Goal: Transaction & Acquisition: Purchase product/service

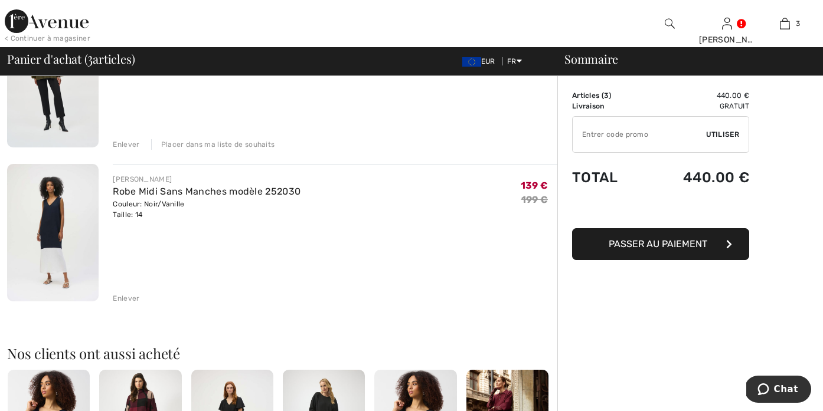
scroll to position [318, 0]
click at [41, 222] on img at bounding box center [52, 231] width 91 height 137
click at [51, 222] on img at bounding box center [52, 231] width 91 height 137
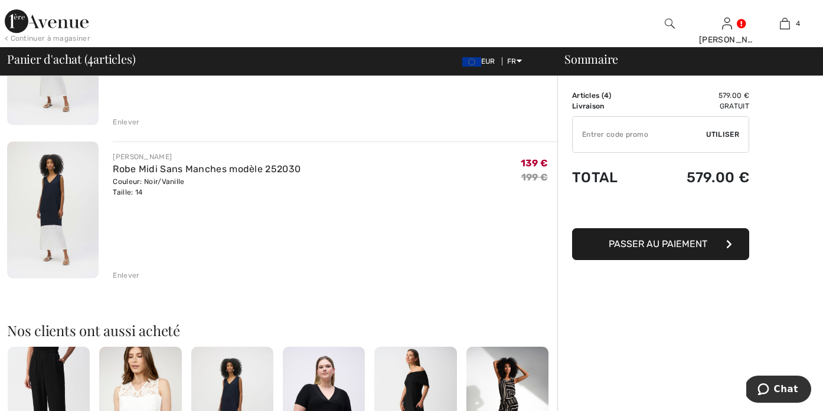
scroll to position [494, 0]
click at [116, 276] on div "Enlever" at bounding box center [126, 275] width 27 height 11
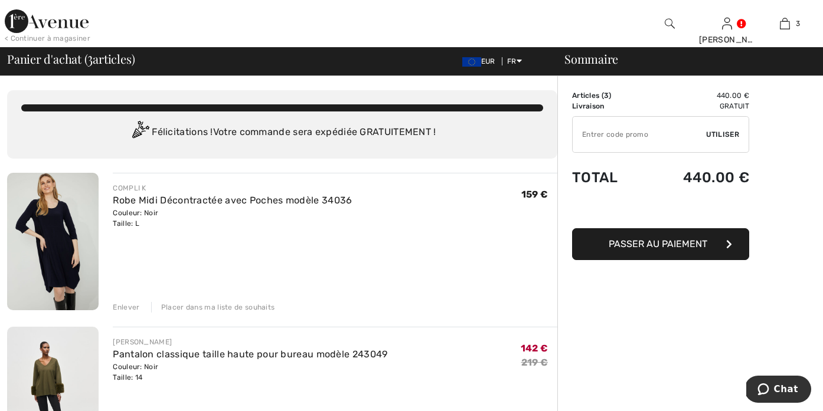
scroll to position [0, 0]
click at [60, 217] on img at bounding box center [52, 241] width 91 height 137
click at [80, 211] on img at bounding box center [52, 241] width 91 height 137
click at [134, 202] on link "Robe Midi Décontractée avec Poches modèle 34036" at bounding box center [232, 200] width 239 height 11
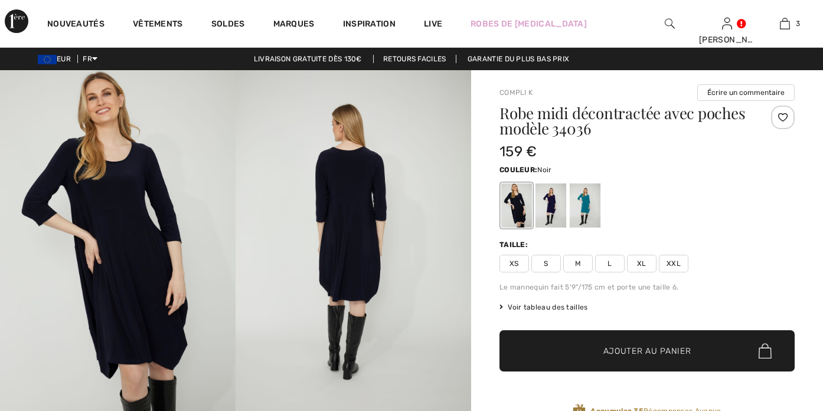
checkbox input "true"
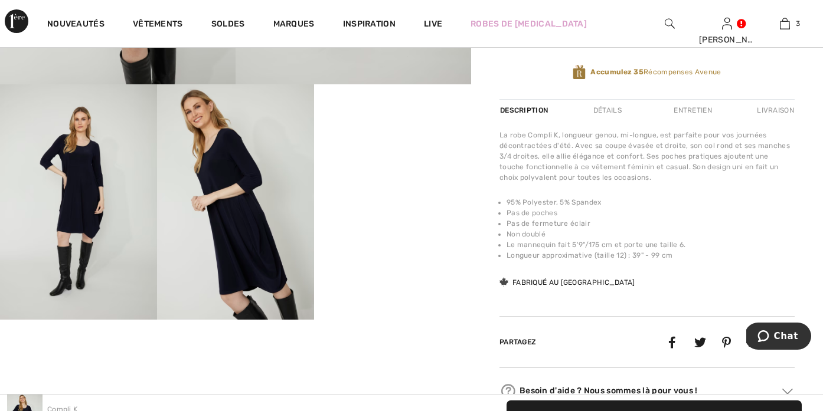
scroll to position [348, 0]
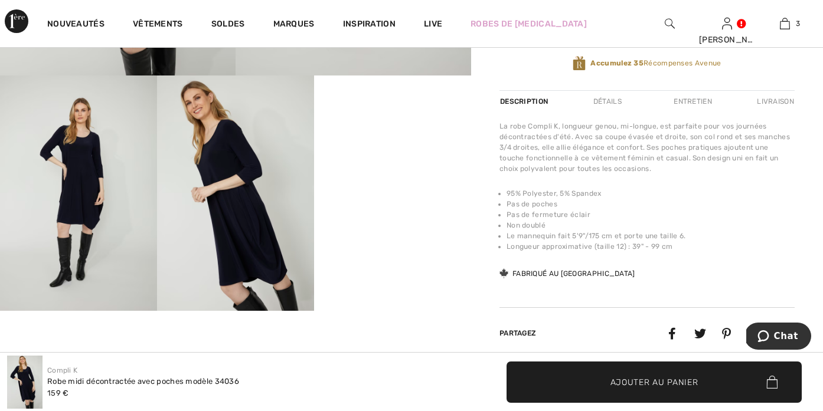
click at [396, 154] on video "Your browser does not support the video tag." at bounding box center [392, 115] width 157 height 78
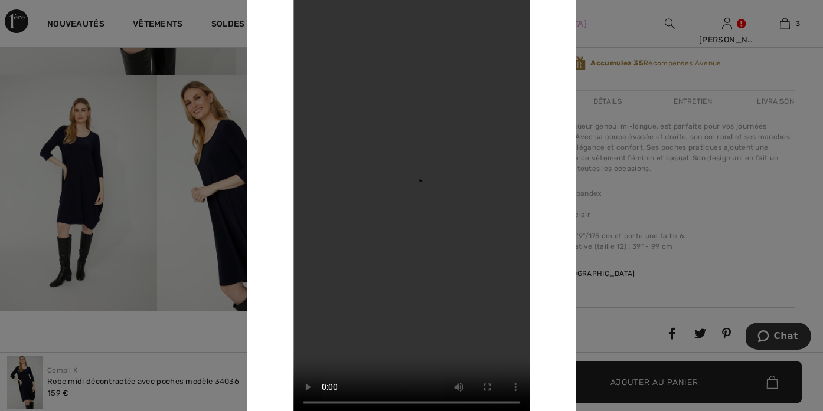
scroll to position [315, 0]
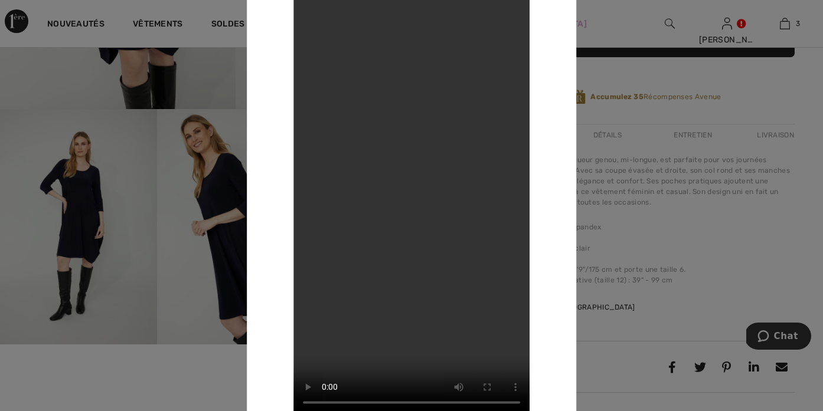
click at [642, 208] on div at bounding box center [411, 205] width 823 height 411
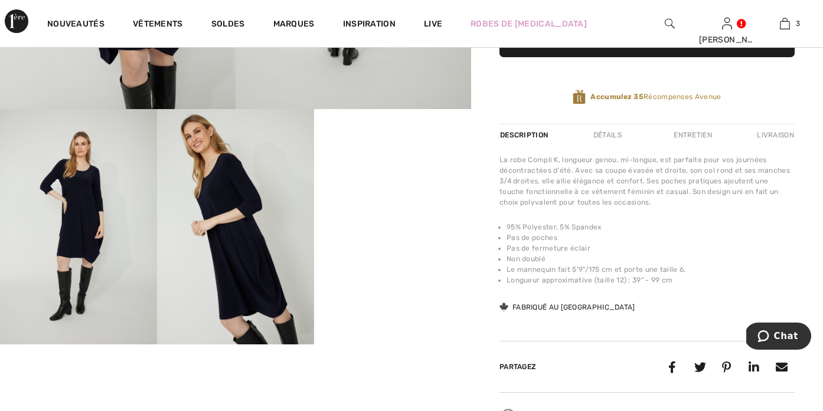
click at [611, 133] on div "Détails" at bounding box center [607, 135] width 48 height 21
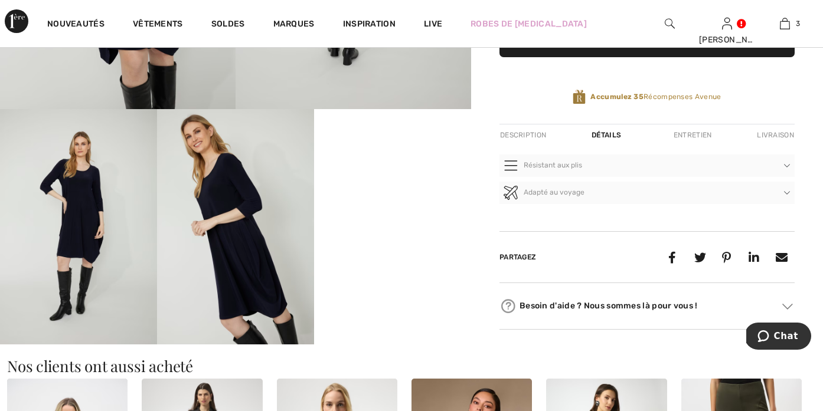
click at [690, 138] on div "Entretien" at bounding box center [692, 135] width 58 height 21
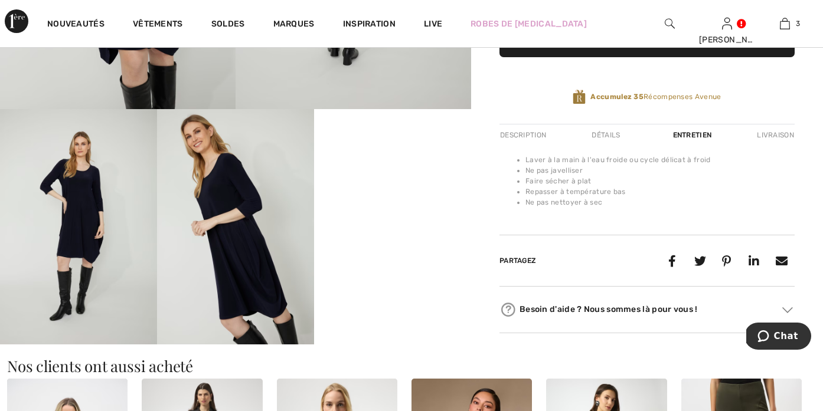
click at [772, 135] on div "Livraison" at bounding box center [774, 135] width 41 height 21
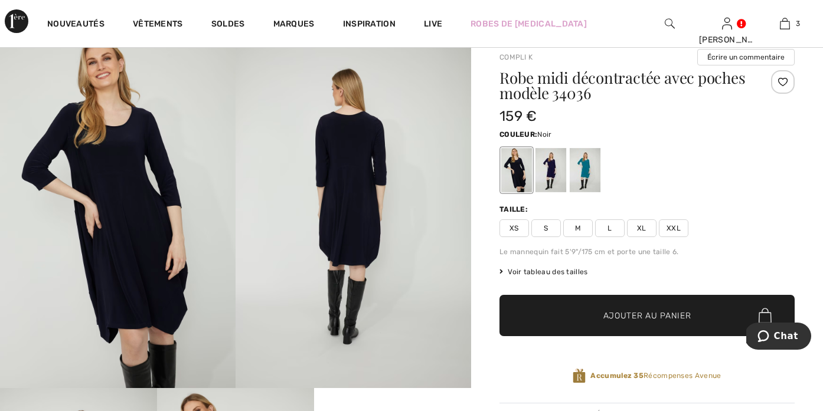
scroll to position [32, 0]
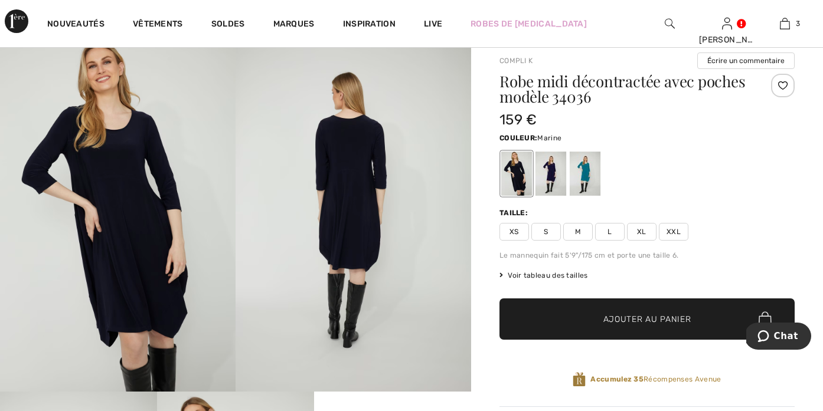
click at [549, 175] on div at bounding box center [550, 174] width 31 height 44
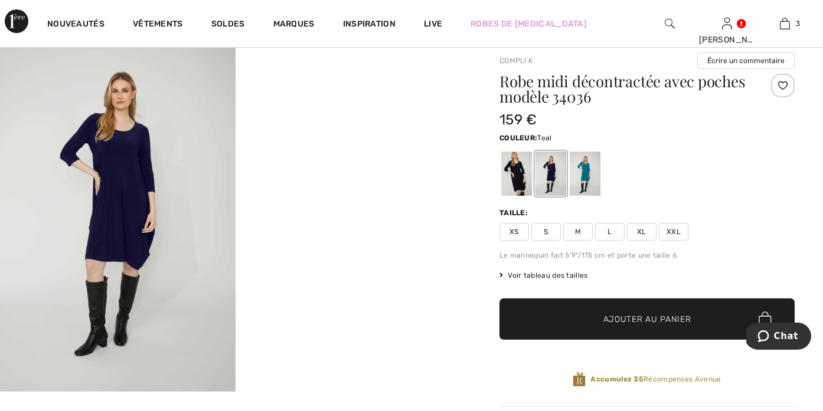
click at [584, 176] on div at bounding box center [584, 174] width 31 height 44
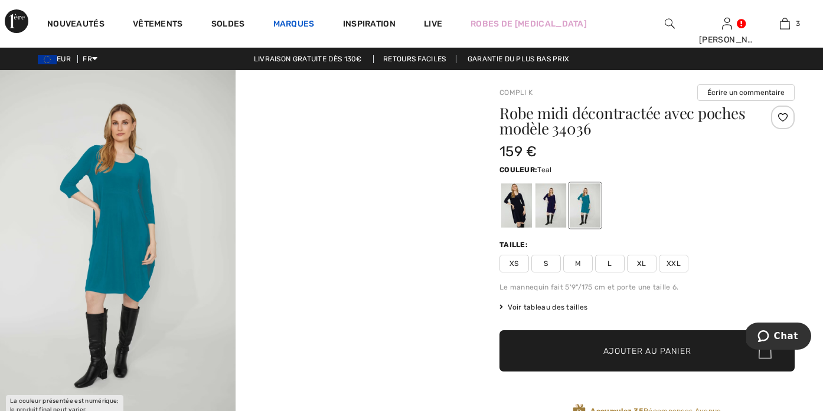
scroll to position [0, 0]
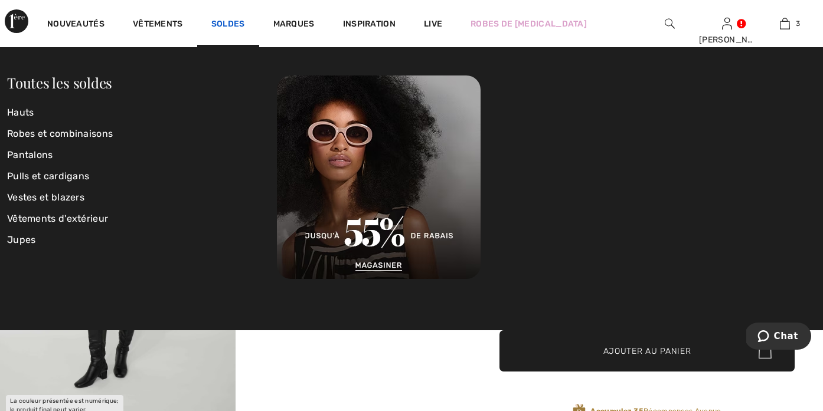
click at [232, 21] on link "Soldes" at bounding box center [228, 25] width 34 height 12
click at [25, 87] on link "Toutes les soldes" at bounding box center [59, 82] width 105 height 19
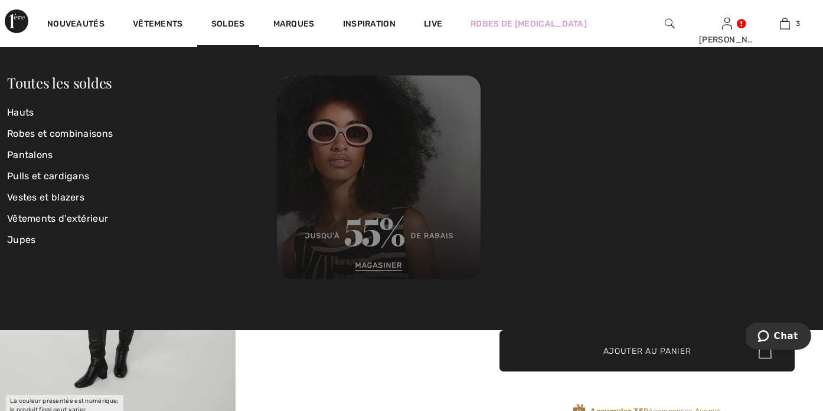
click at [377, 267] on img at bounding box center [379, 178] width 204 height 204
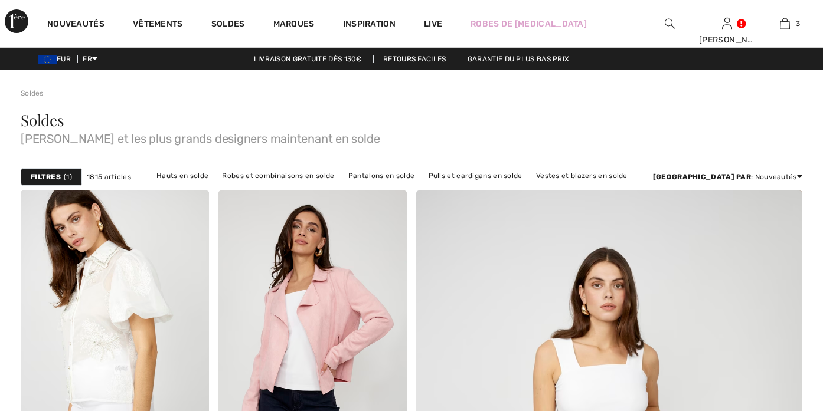
checkbox input "true"
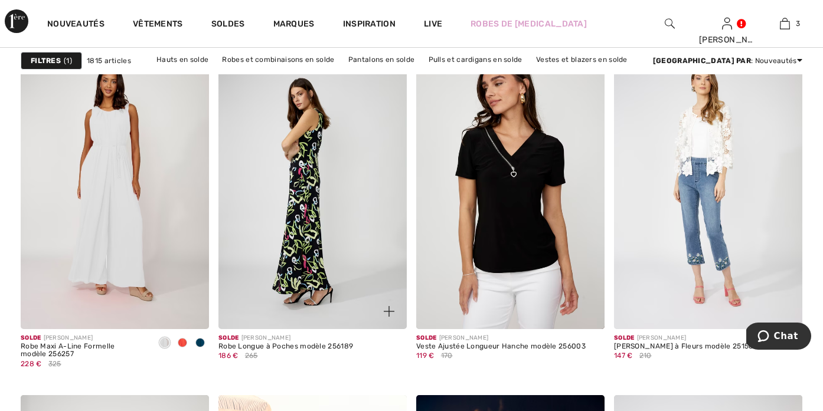
scroll to position [838, 0]
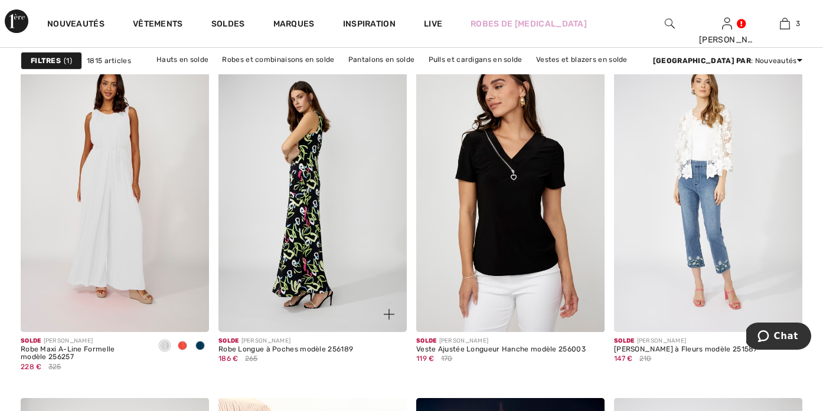
click at [300, 218] on img at bounding box center [312, 191] width 188 height 283
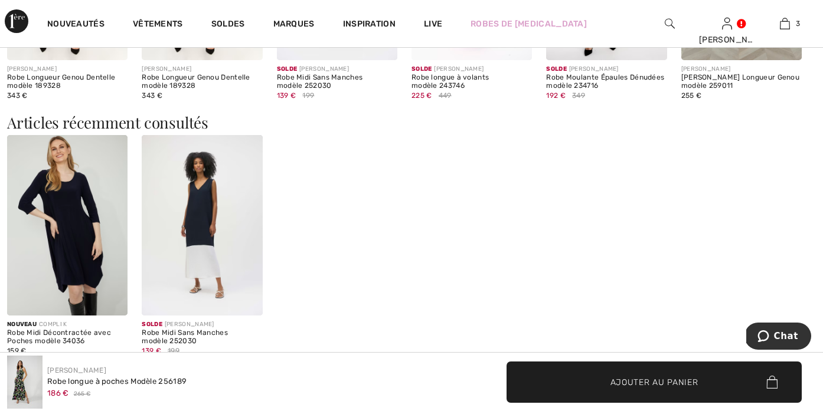
scroll to position [1147, 0]
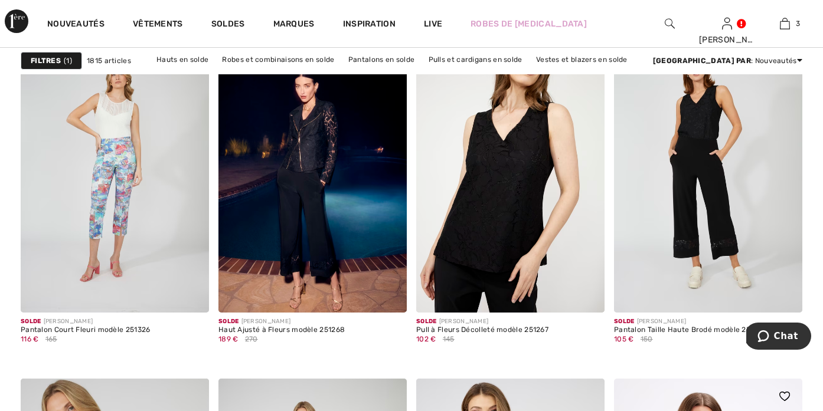
scroll to position [1670, 0]
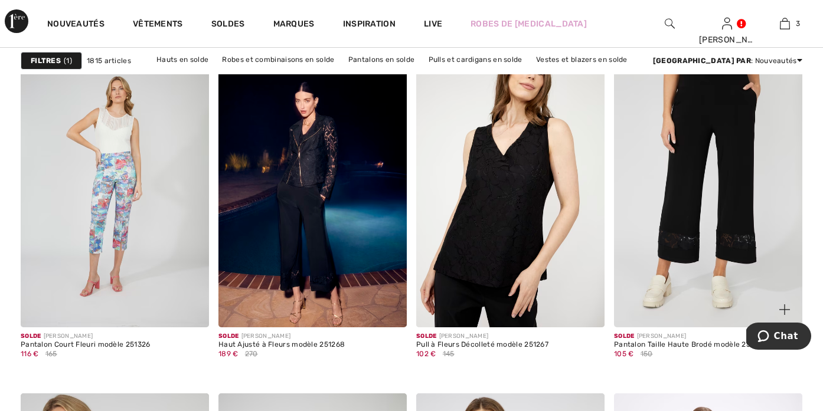
click at [683, 223] on img at bounding box center [708, 186] width 188 height 283
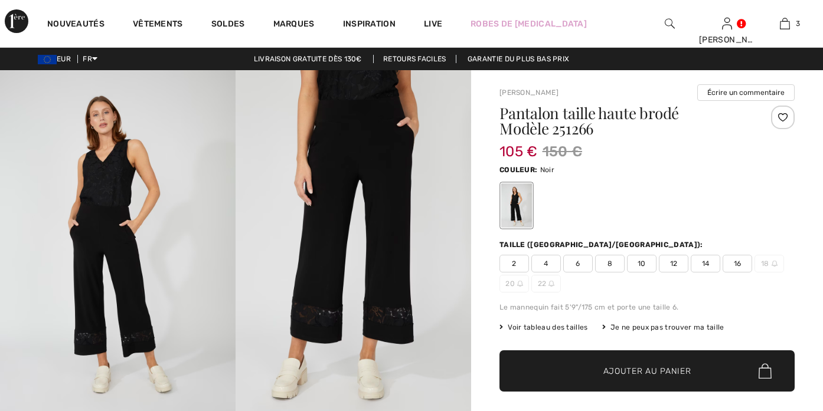
checkbox input "true"
click at [705, 266] on span "14" at bounding box center [705, 264] width 30 height 18
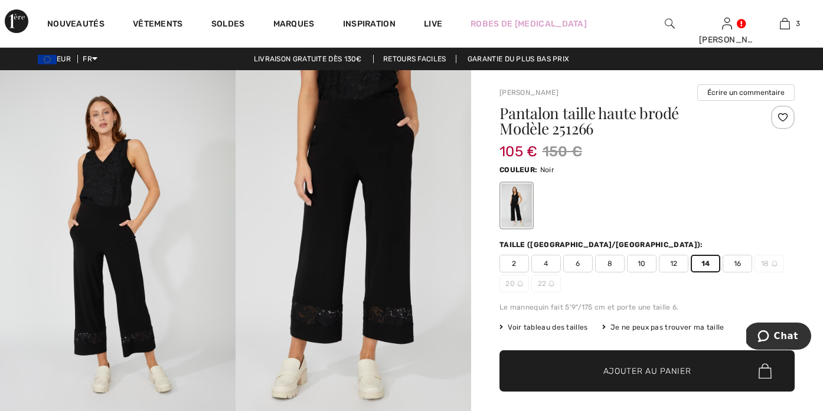
click at [774, 117] on div at bounding box center [783, 118] width 24 height 24
click at [784, 115] on div "Ajouté à vos souhaits" at bounding box center [783, 118] width 24 height 24
click at [784, 115] on div "Retiré de ma liste" at bounding box center [783, 118] width 24 height 24
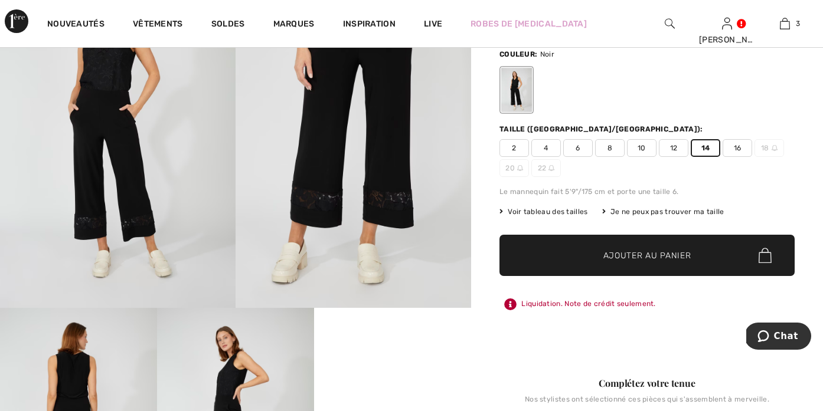
scroll to position [116, 0]
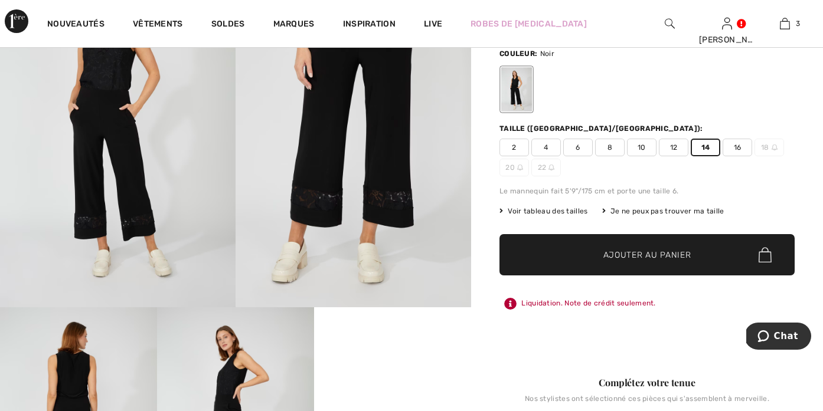
click at [663, 254] on span "Ajouter au panier" at bounding box center [647, 255] width 88 height 12
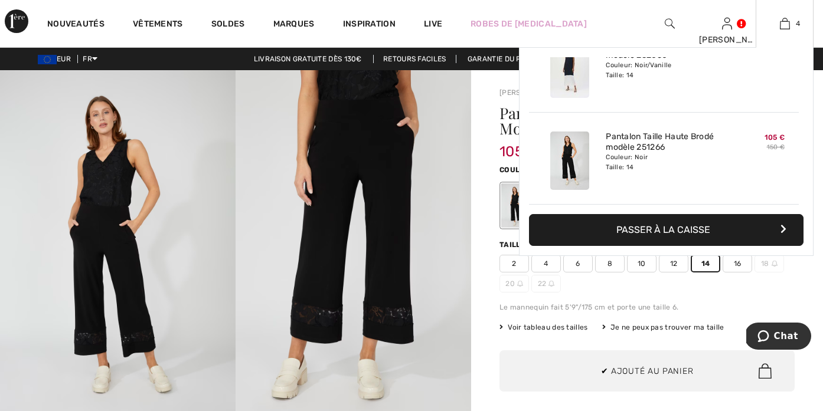
scroll to position [1, 0]
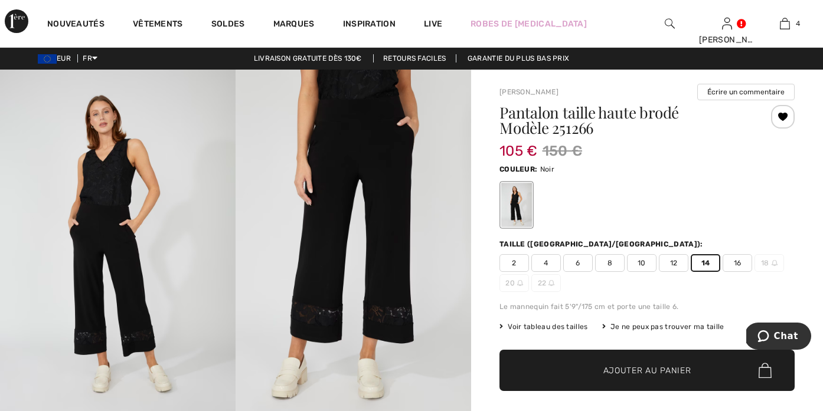
click at [501, 214] on div at bounding box center [516, 205] width 31 height 44
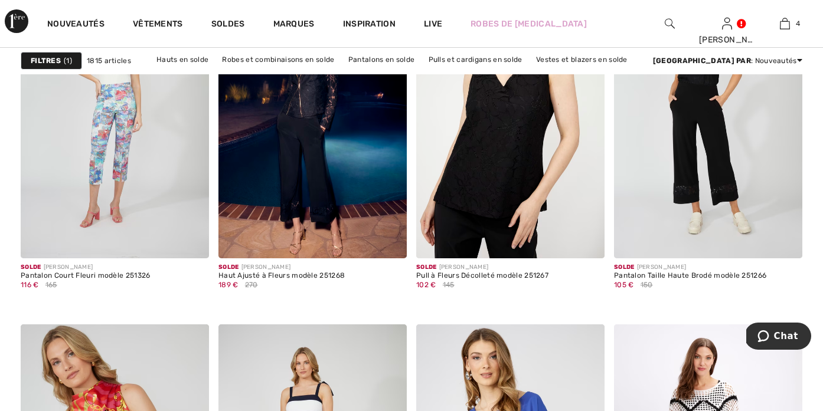
scroll to position [1722, 0]
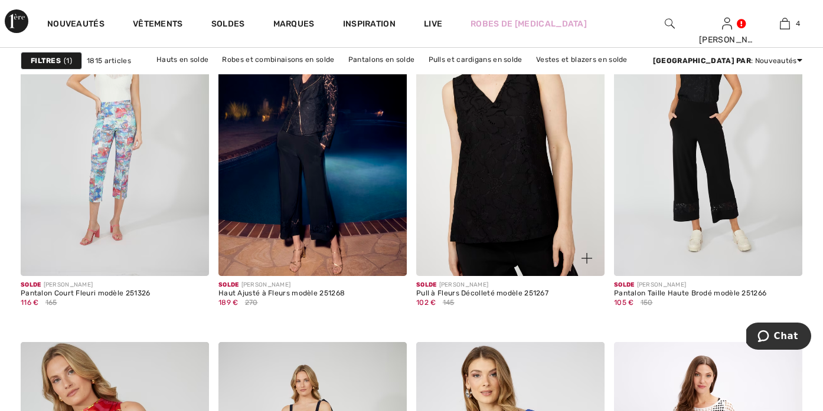
click at [501, 212] on img at bounding box center [510, 135] width 188 height 283
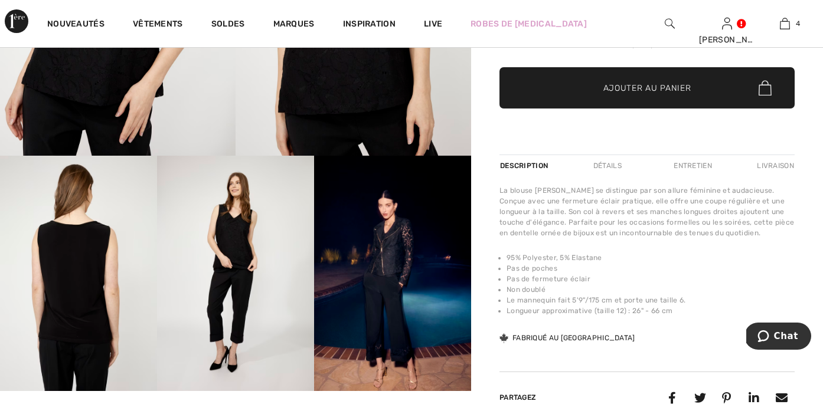
scroll to position [418, 0]
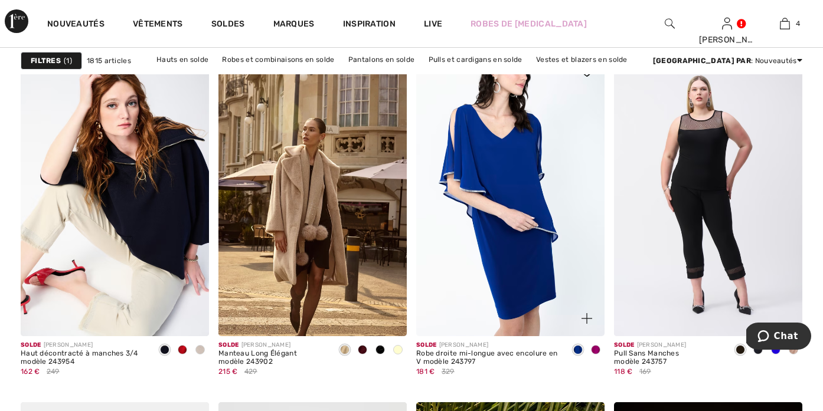
scroll to position [3544, 0]
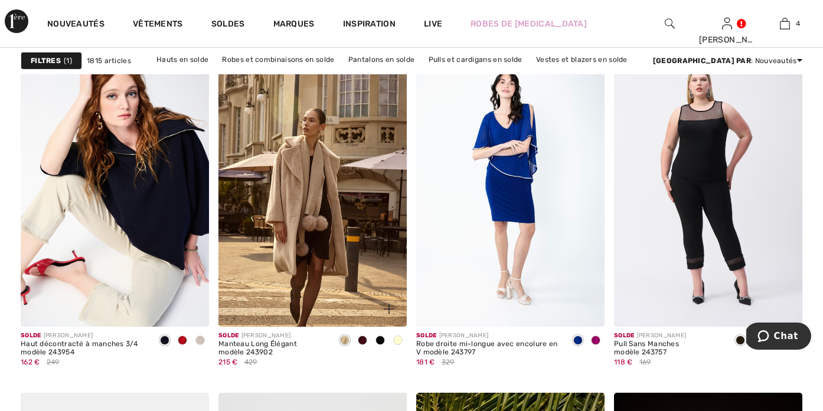
click at [362, 343] on span at bounding box center [362, 340] width 9 height 9
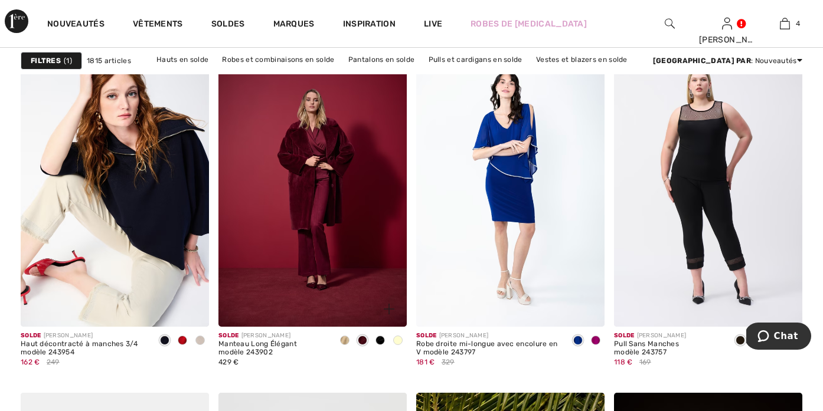
click at [379, 341] on span at bounding box center [379, 340] width 9 height 9
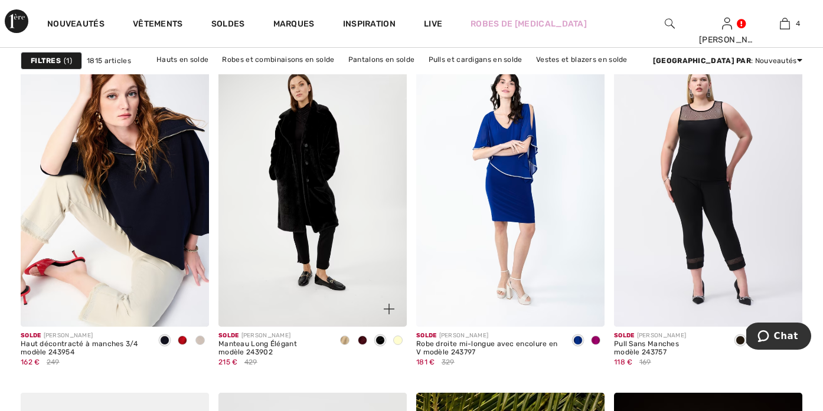
click at [400, 339] on span at bounding box center [397, 340] width 9 height 9
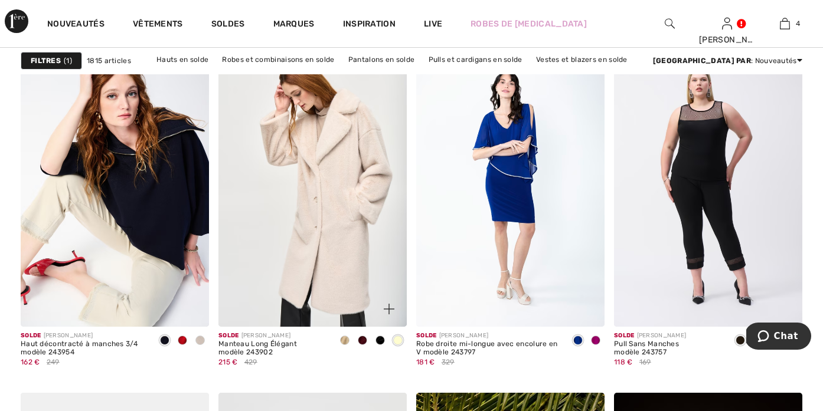
click at [349, 341] on div at bounding box center [345, 341] width 18 height 19
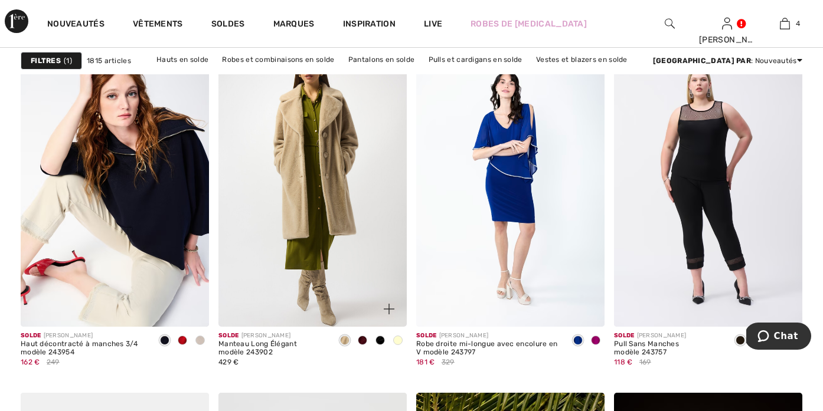
click at [343, 227] on img at bounding box center [312, 186] width 188 height 283
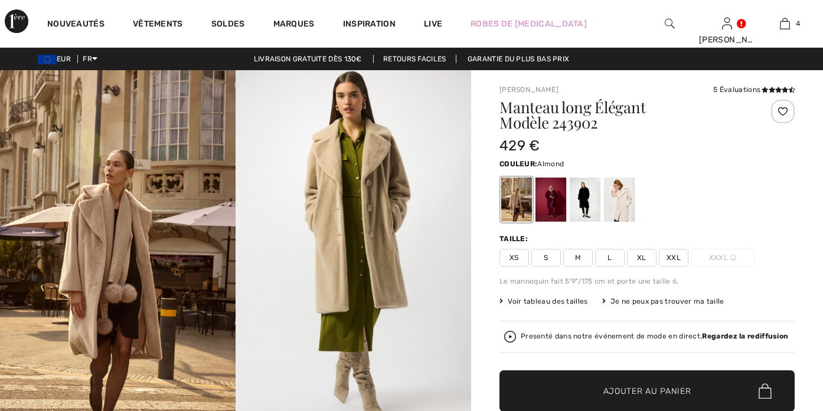
checkbox input "true"
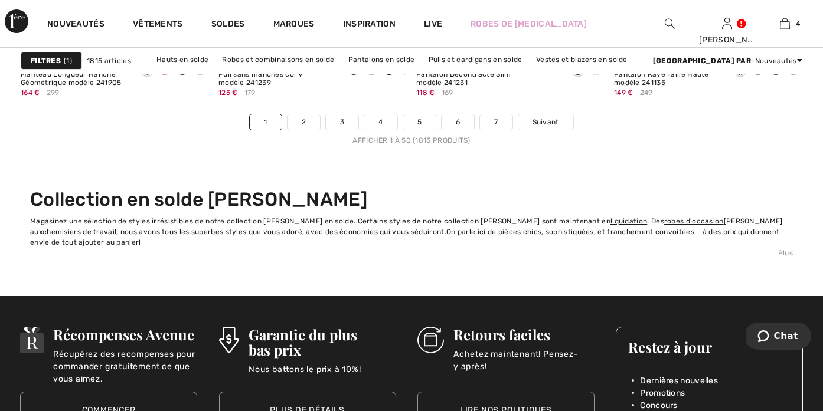
scroll to position [5258, 0]
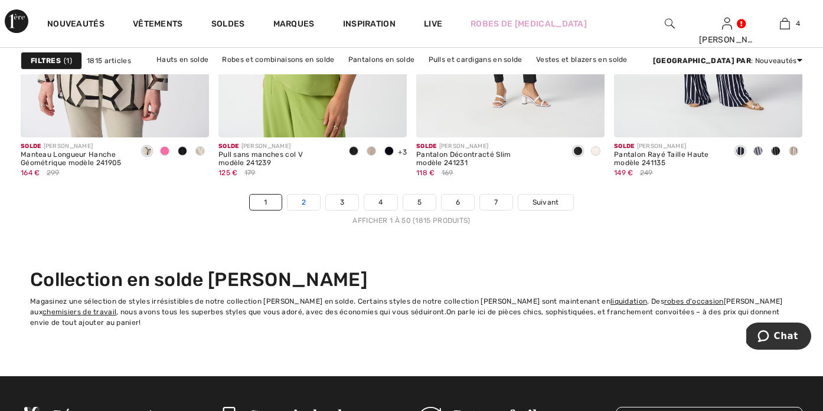
click at [303, 202] on link "2" at bounding box center [303, 202] width 32 height 15
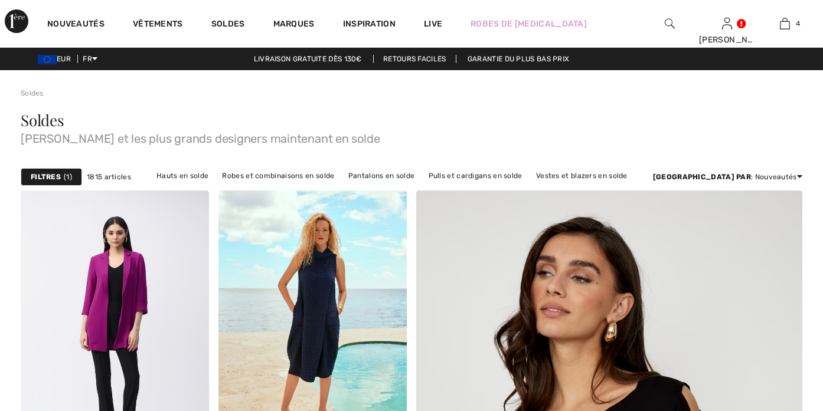
checkbox input "true"
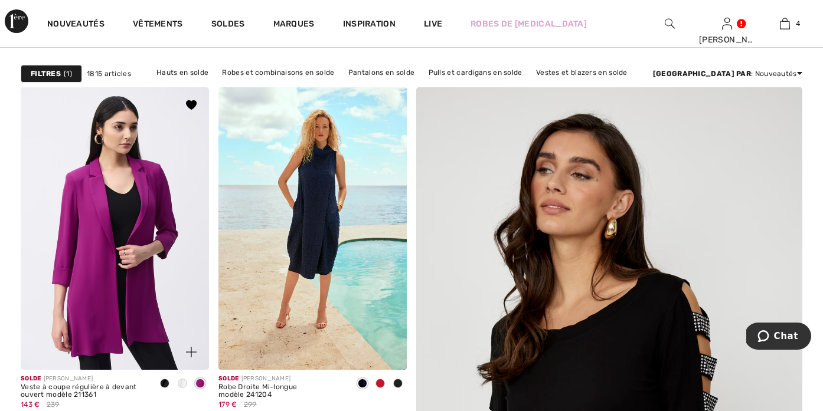
scroll to position [106, 0]
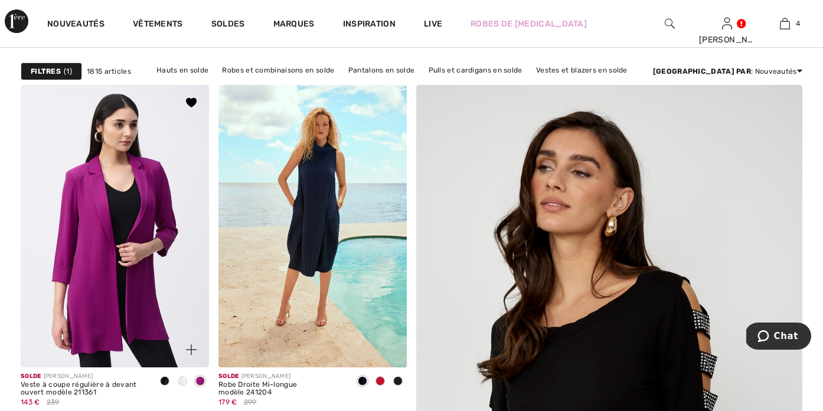
click at [148, 279] on img at bounding box center [115, 226] width 188 height 283
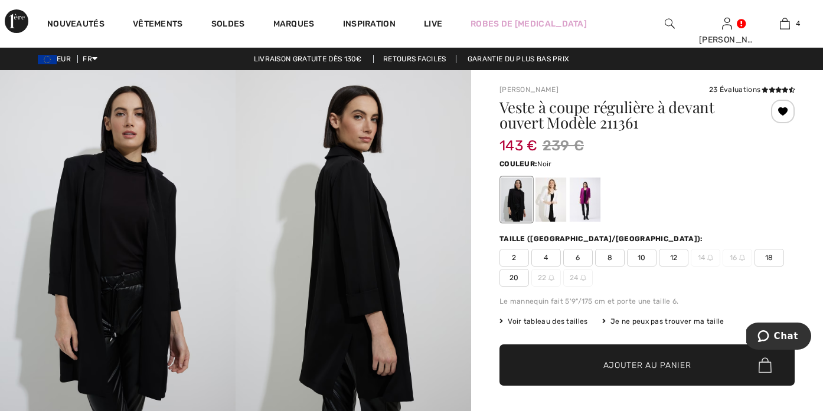
click at [673, 258] on span "12" at bounding box center [674, 258] width 30 height 18
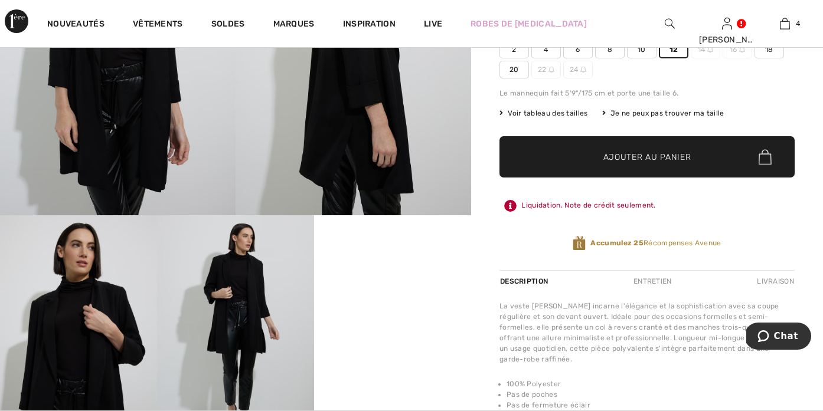
scroll to position [35, 0]
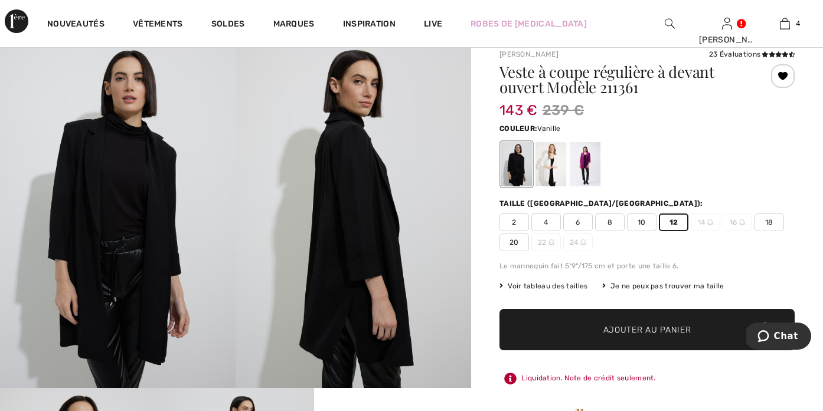
click at [556, 160] on div at bounding box center [550, 164] width 31 height 44
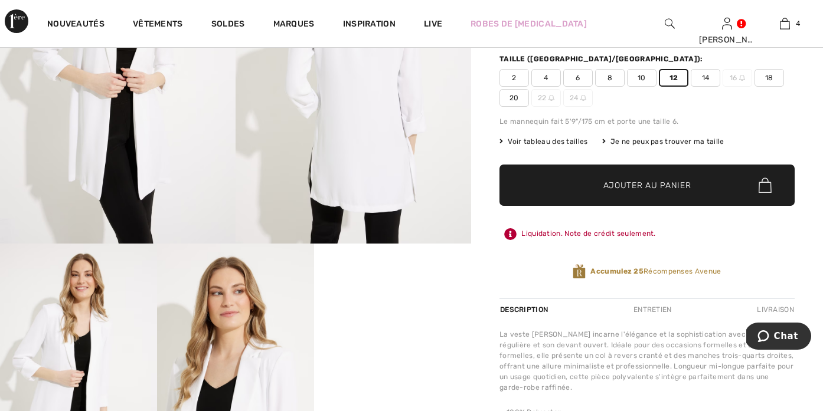
scroll to position [159, 0]
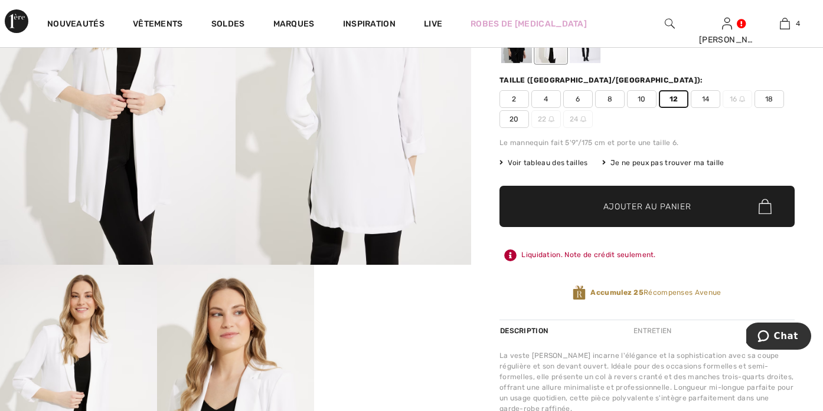
click at [703, 101] on span "14" at bounding box center [705, 99] width 30 height 18
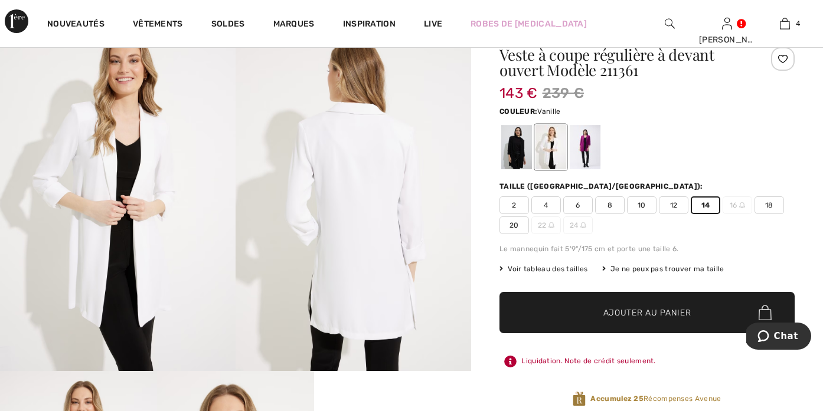
scroll to position [5, 0]
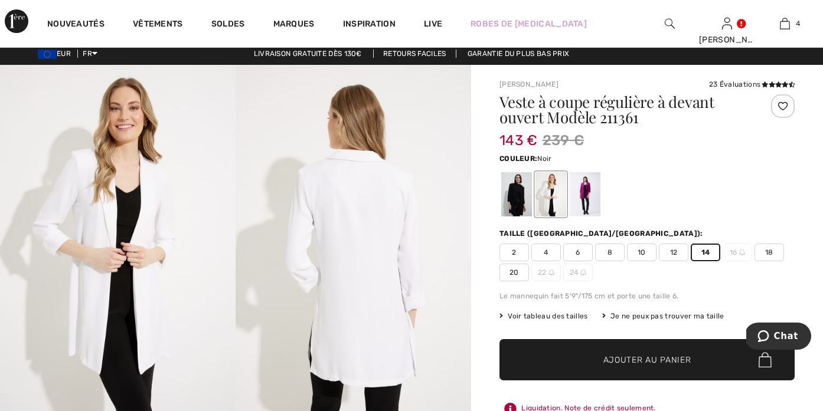
click at [507, 192] on div at bounding box center [516, 194] width 31 height 44
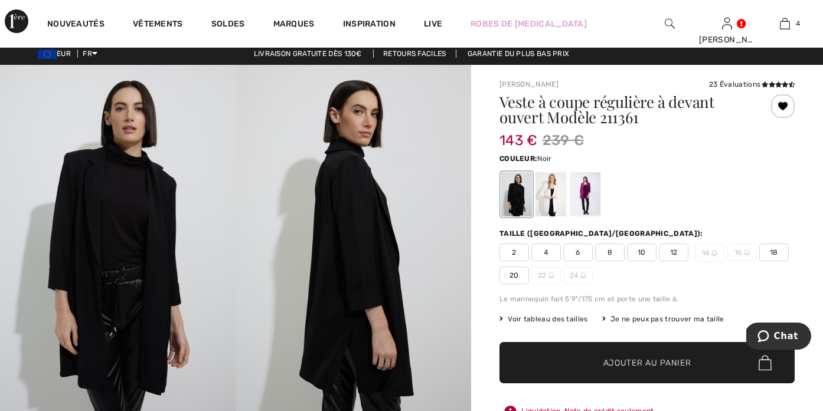
click at [707, 254] on span "14" at bounding box center [710, 253] width 30 height 18
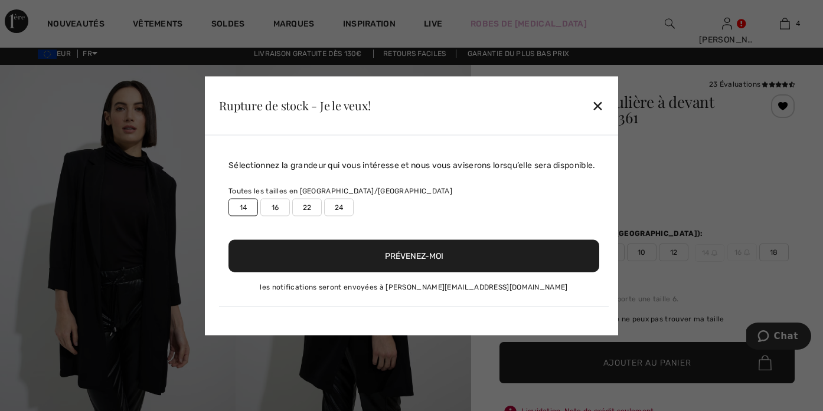
click at [332, 271] on button "Prévenez-moi" at bounding box center [413, 256] width 371 height 32
click at [597, 97] on div "✕" at bounding box center [597, 105] width 12 height 25
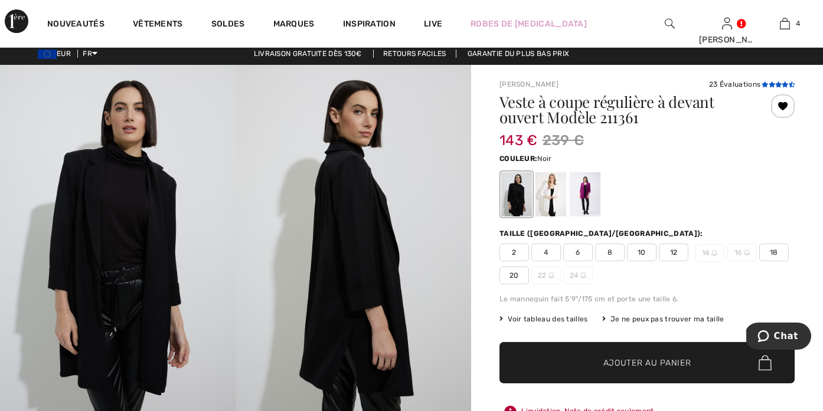
click at [775, 85] on icon at bounding box center [778, 84] width 6 height 6
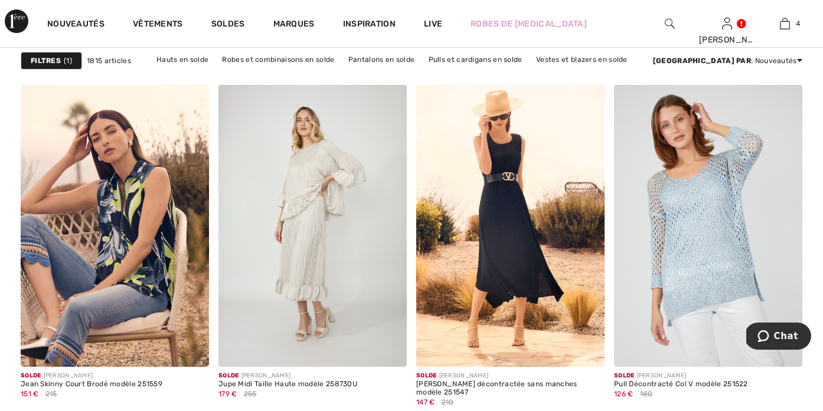
scroll to position [1985, 0]
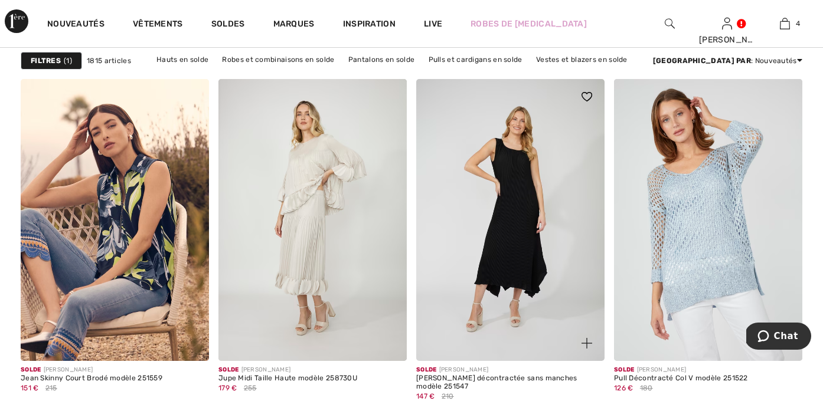
click at [494, 267] on img at bounding box center [510, 220] width 188 height 283
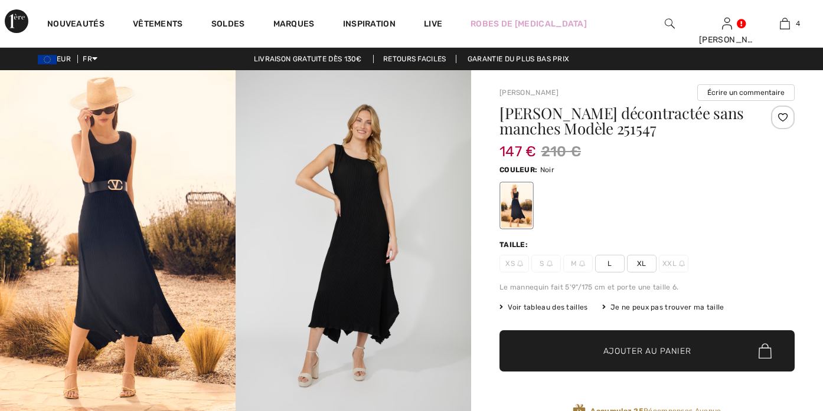
checkbox input "true"
click at [636, 264] on span "XL" at bounding box center [642, 264] width 30 height 18
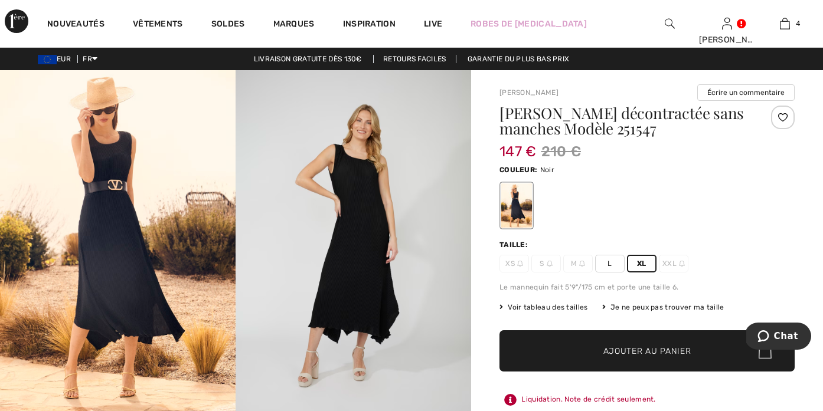
click at [564, 308] on span "Voir tableau des tailles" at bounding box center [543, 307] width 89 height 11
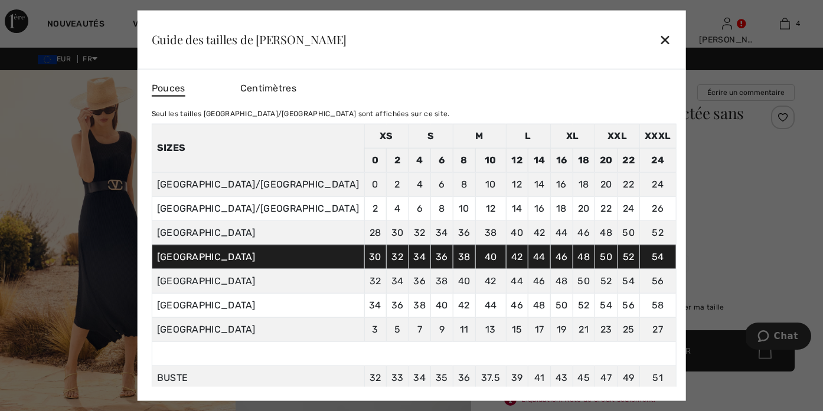
click at [659, 38] on div "✕" at bounding box center [665, 39] width 12 height 25
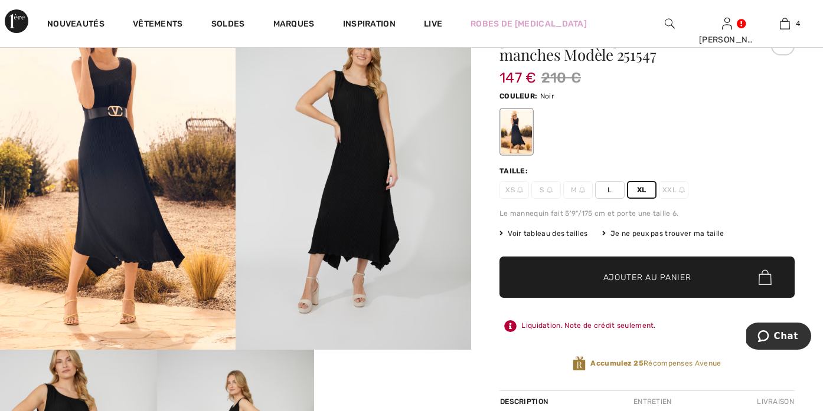
scroll to position [99, 0]
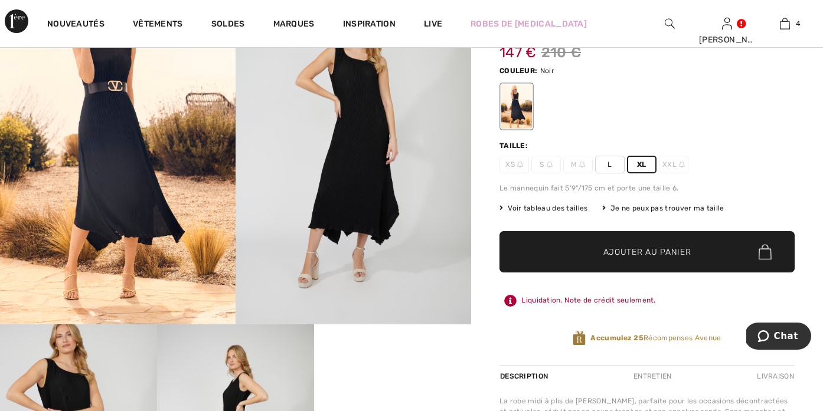
click at [587, 253] on span "✔ Ajouté au panier" at bounding box center [629, 252] width 93 height 12
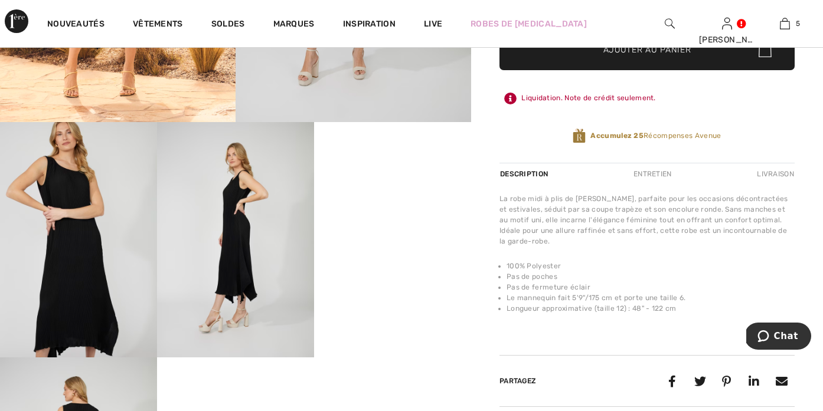
scroll to position [306, 0]
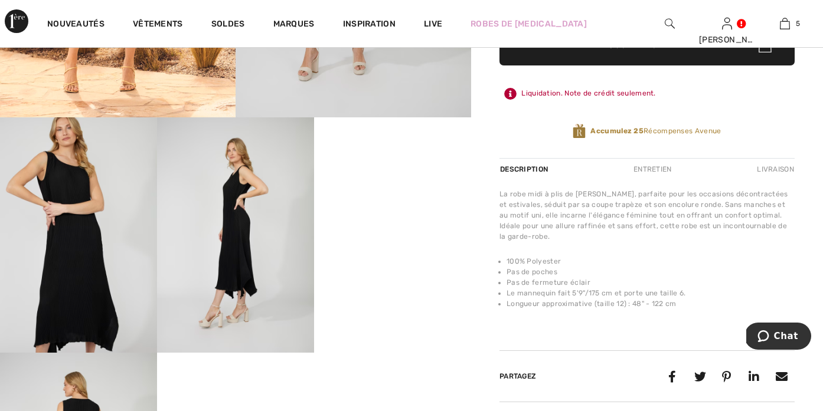
click at [389, 196] on video "Your browser does not support the video tag." at bounding box center [392, 156] width 157 height 78
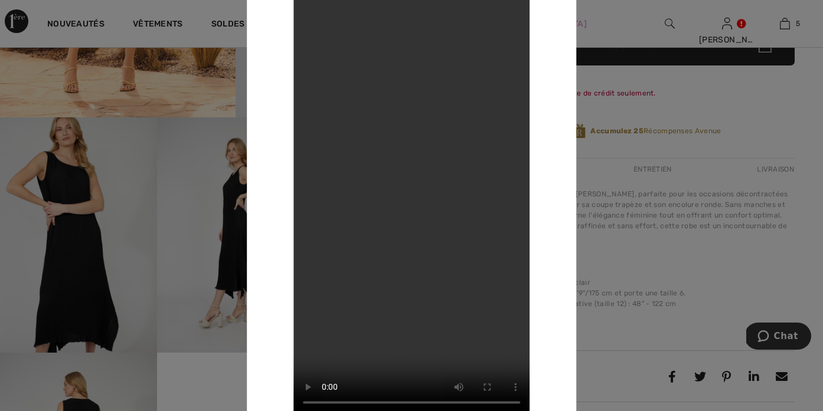
click at [657, 172] on div at bounding box center [411, 205] width 823 height 411
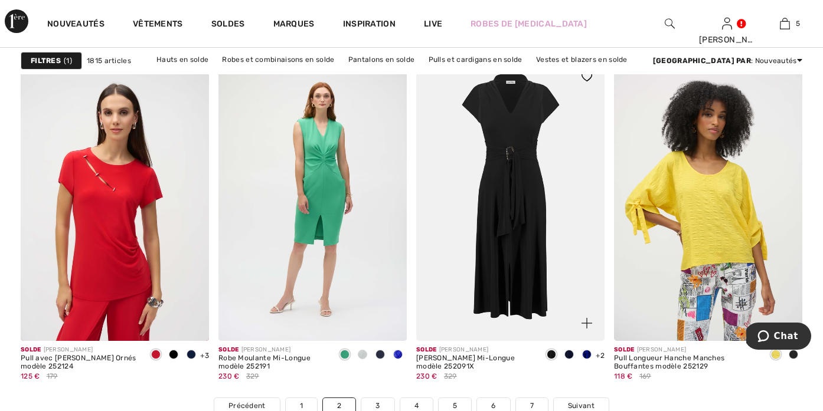
scroll to position [5049, 0]
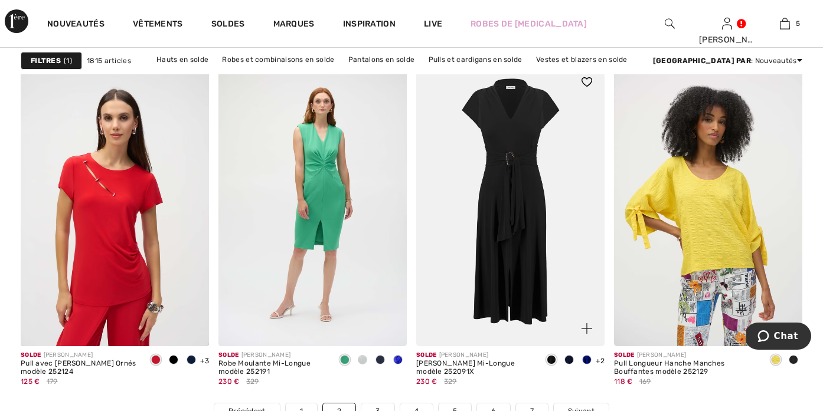
click at [516, 263] on img at bounding box center [510, 205] width 188 height 283
click at [507, 213] on img at bounding box center [510, 205] width 188 height 283
click at [585, 327] on img at bounding box center [586, 328] width 11 height 11
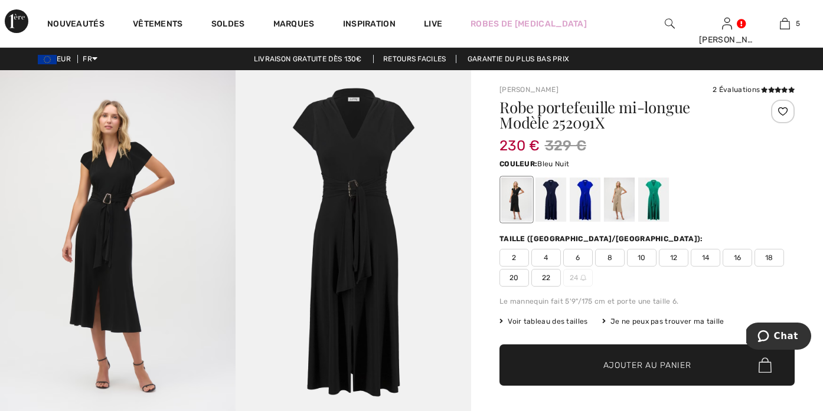
click at [545, 201] on div at bounding box center [550, 200] width 31 height 44
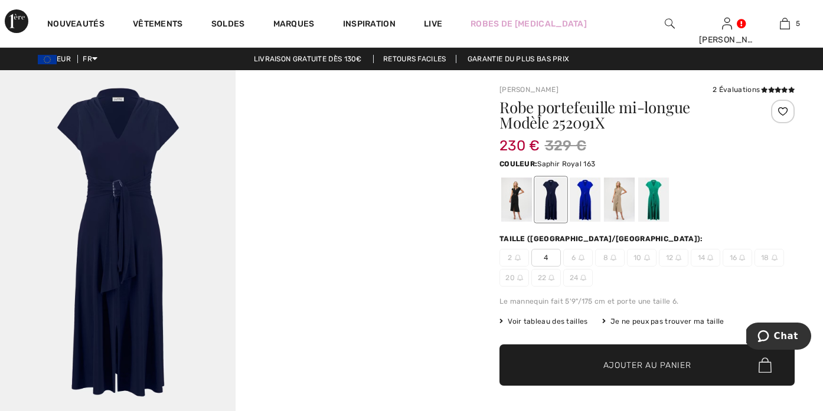
click at [579, 199] on div at bounding box center [584, 200] width 31 height 44
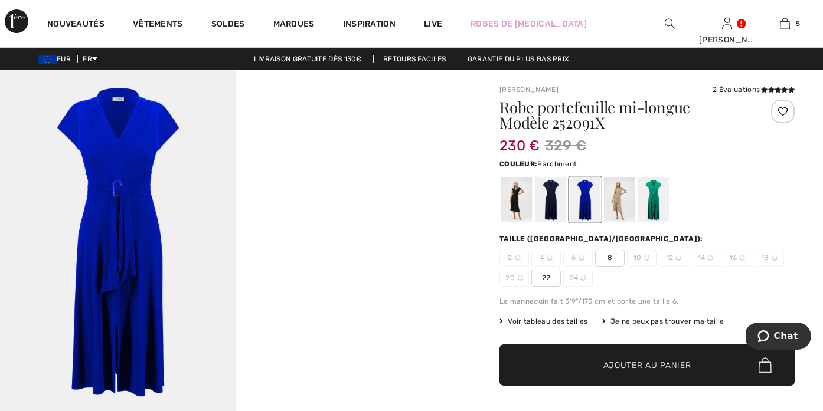
click at [626, 196] on div at bounding box center [619, 200] width 31 height 44
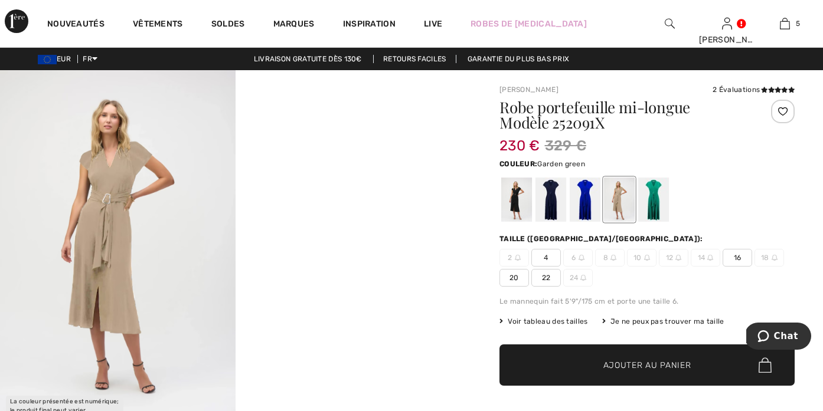
click at [643, 202] on div at bounding box center [653, 200] width 31 height 44
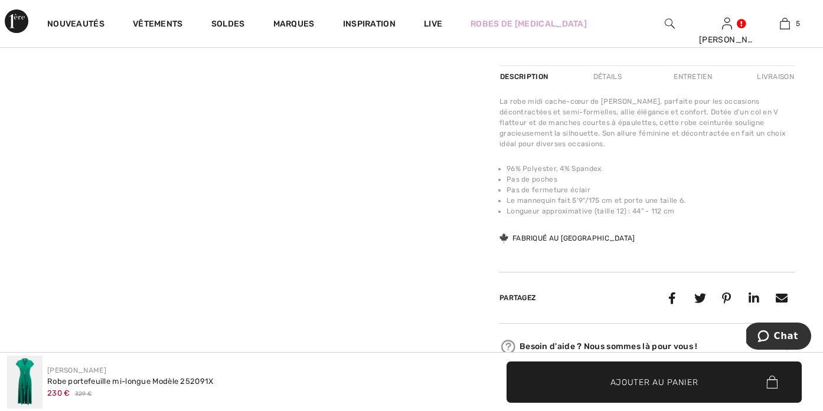
scroll to position [389, 0]
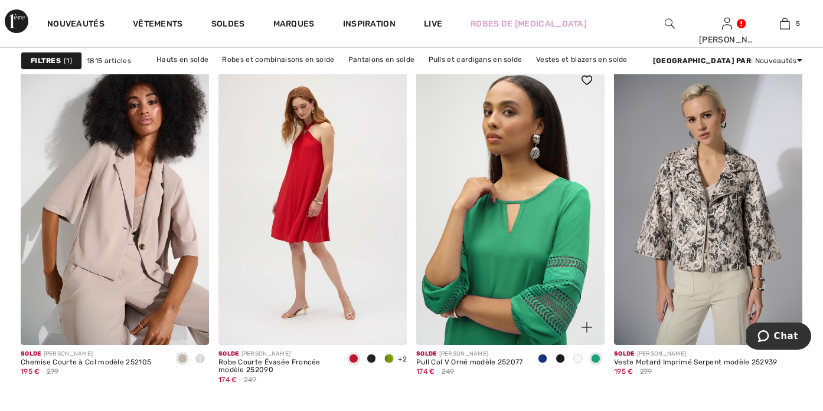
click at [506, 384] on div "Solde JOSEPH RIBKOFF Pull Col V Orné modèle 252077 174 € 249" at bounding box center [469, 373] width 107 height 47
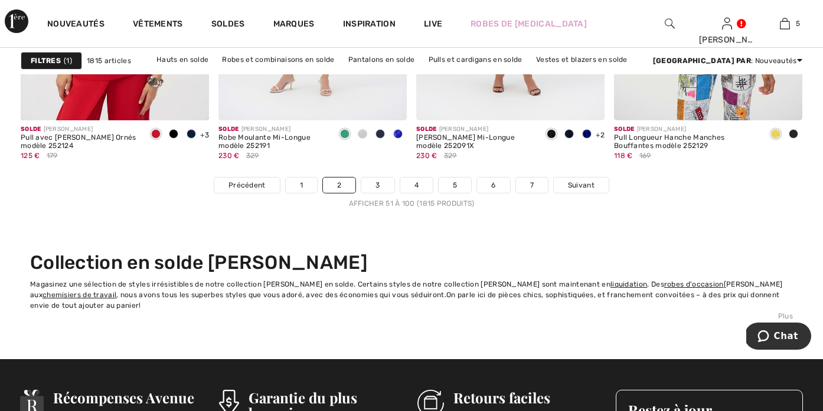
scroll to position [5241, 0]
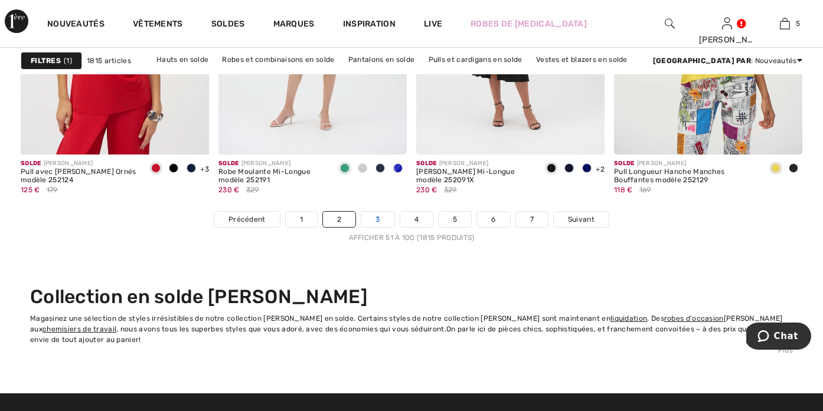
click at [385, 215] on link "3" at bounding box center [377, 219] width 32 height 15
click at [379, 216] on link "3" at bounding box center [377, 219] width 32 height 15
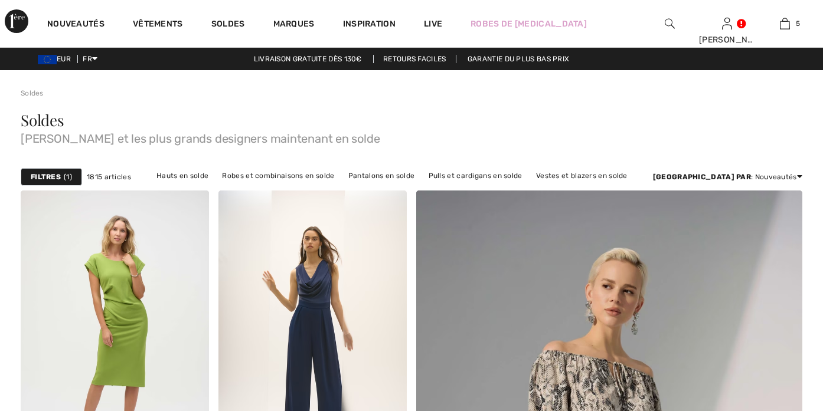
checkbox input "true"
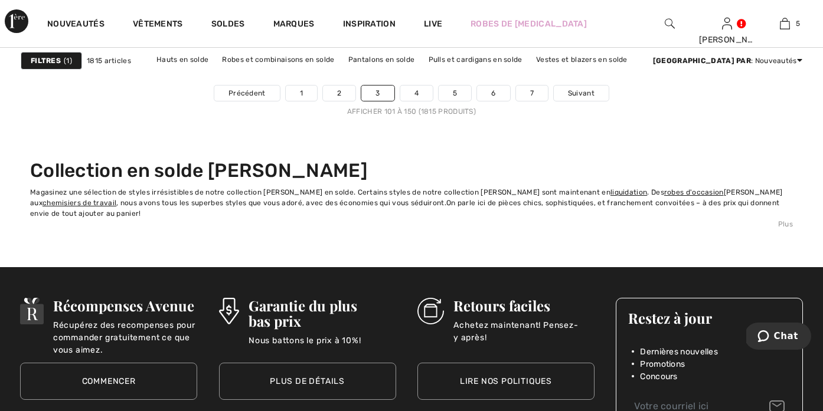
scroll to position [5368, 0]
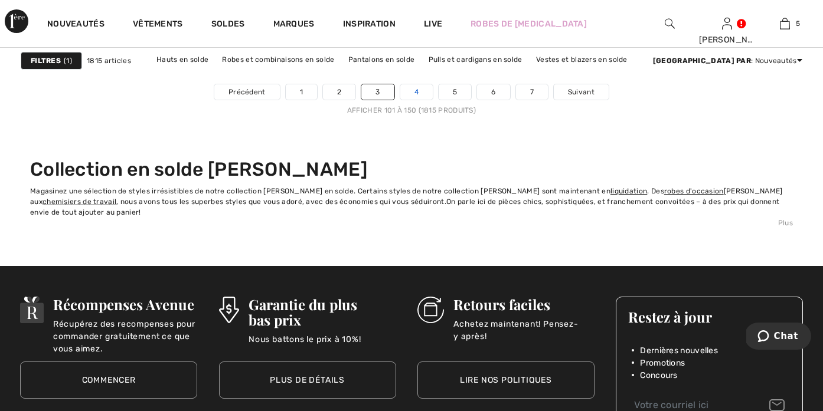
click at [417, 96] on link "4" at bounding box center [416, 91] width 32 height 15
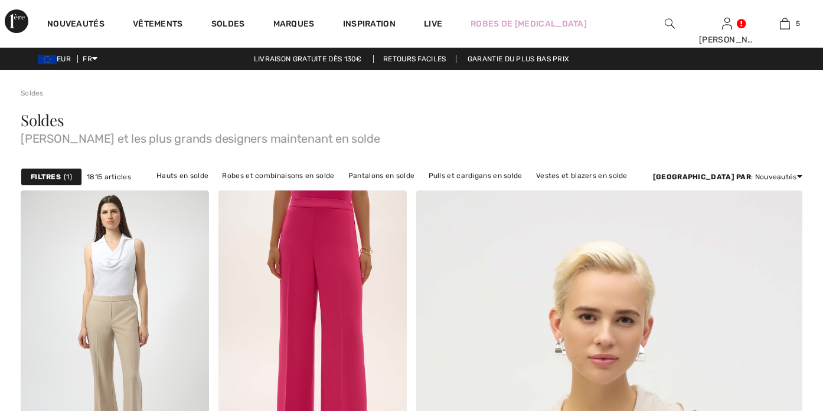
checkbox input "true"
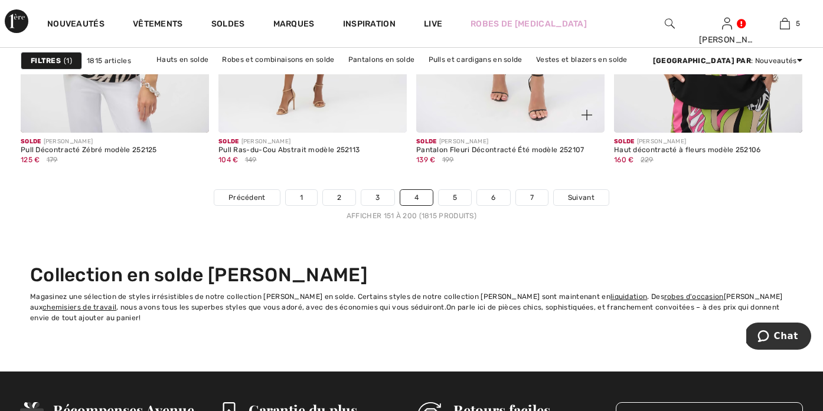
scroll to position [5263, 0]
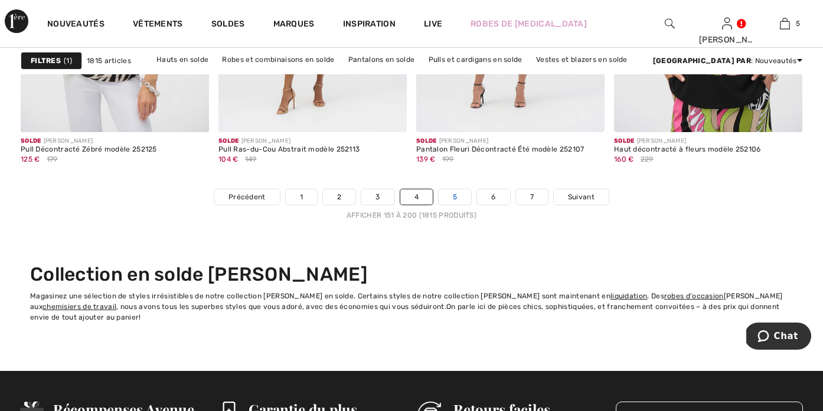
click at [454, 191] on link "5" at bounding box center [454, 196] width 32 height 15
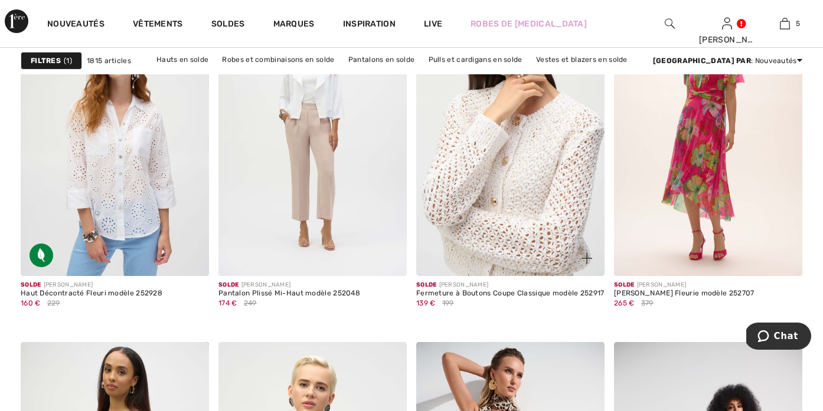
scroll to position [2071, 0]
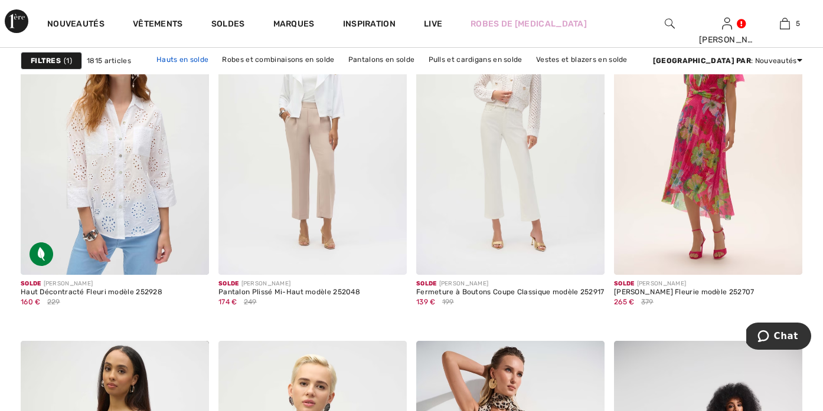
click at [185, 60] on link "Hauts en solde" at bounding box center [182, 59] width 64 height 15
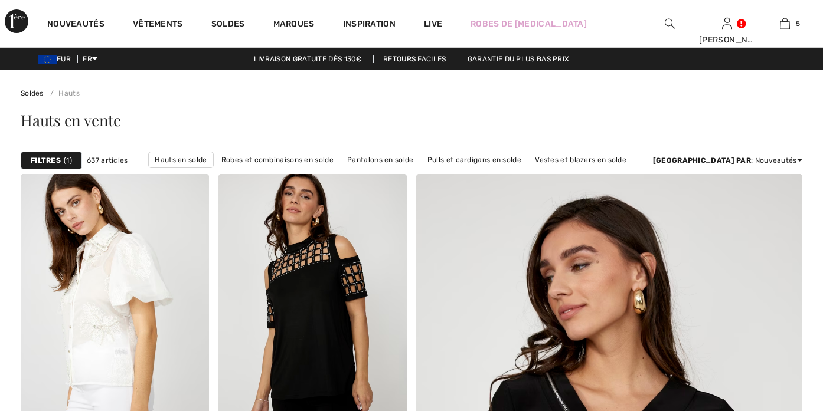
checkbox input "true"
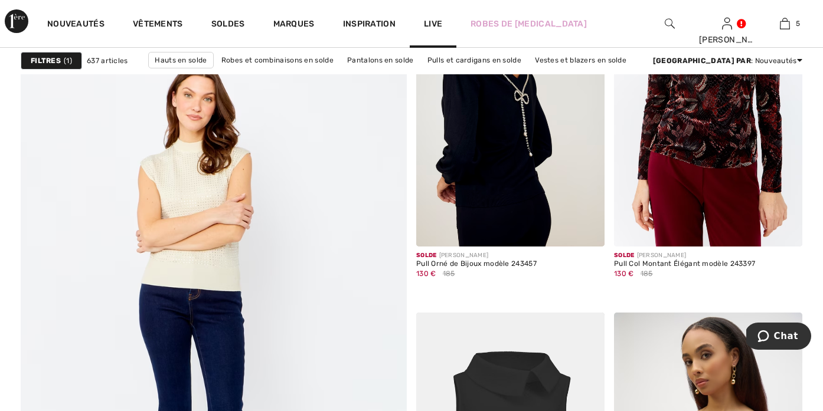
scroll to position [2912, 0]
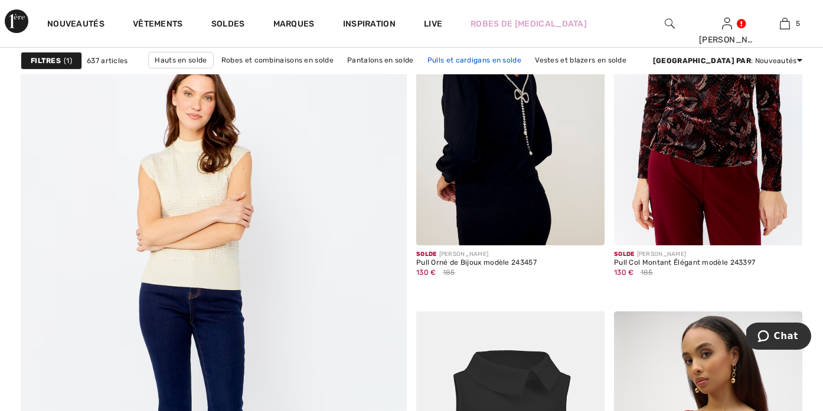
click at [496, 60] on link "Pulls et cardigans en solde" at bounding box center [474, 60] width 106 height 15
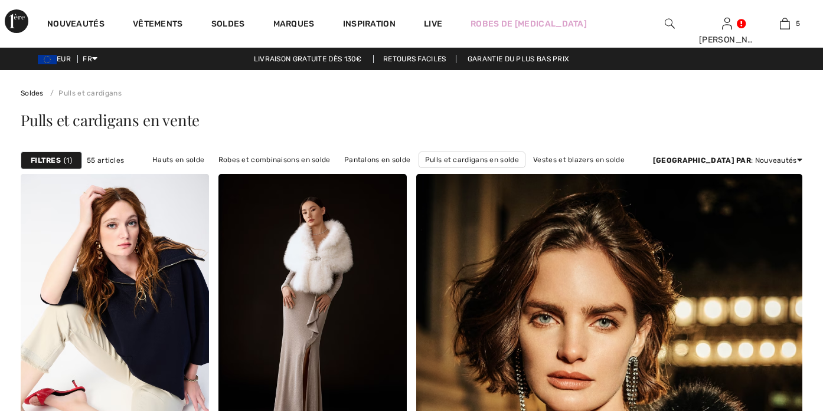
checkbox input "true"
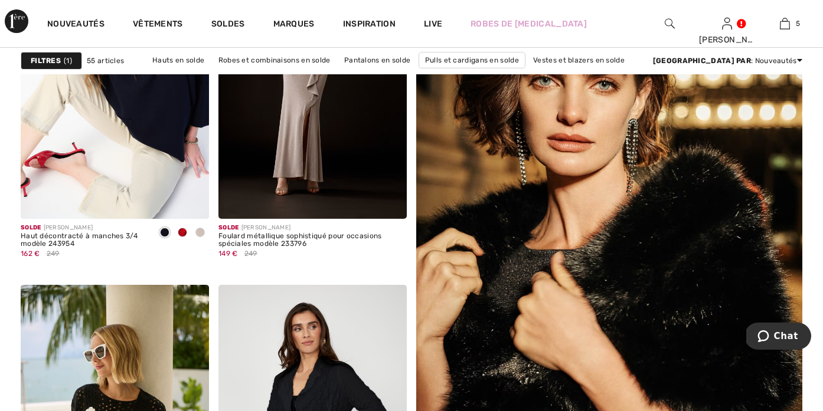
scroll to position [176, 0]
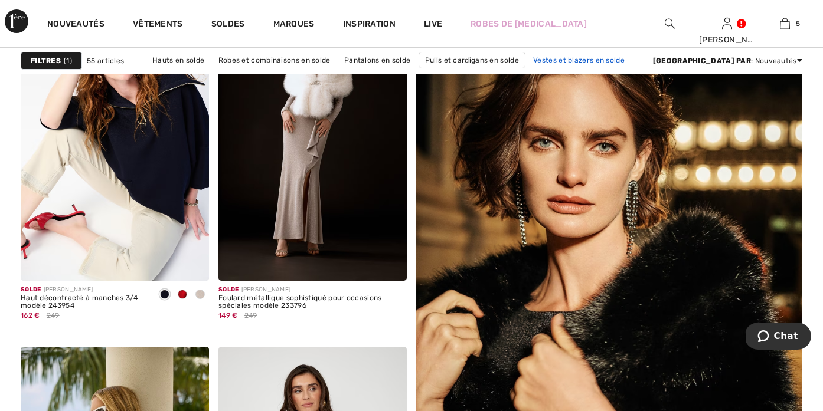
click at [582, 58] on link "Vestes et blazers en solde" at bounding box center [578, 60] width 103 height 15
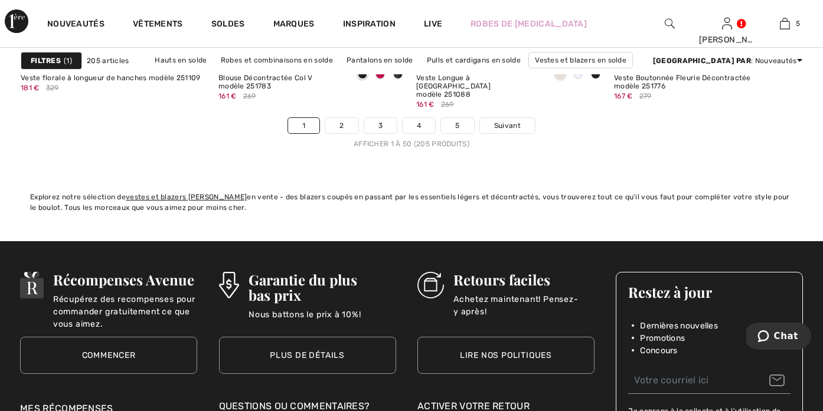
scroll to position [5309, 0]
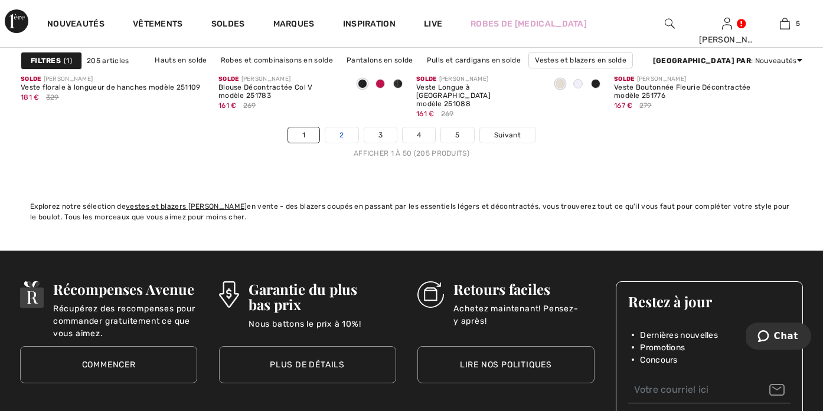
click at [350, 135] on link "2" at bounding box center [341, 134] width 32 height 15
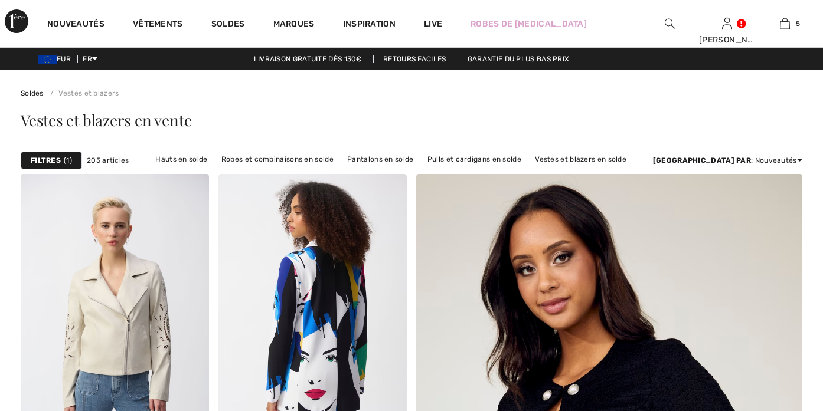
checkbox input "true"
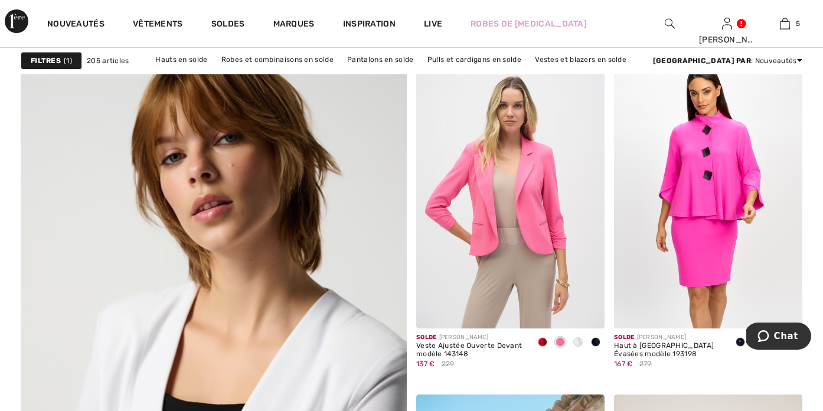
scroll to position [2829, 0]
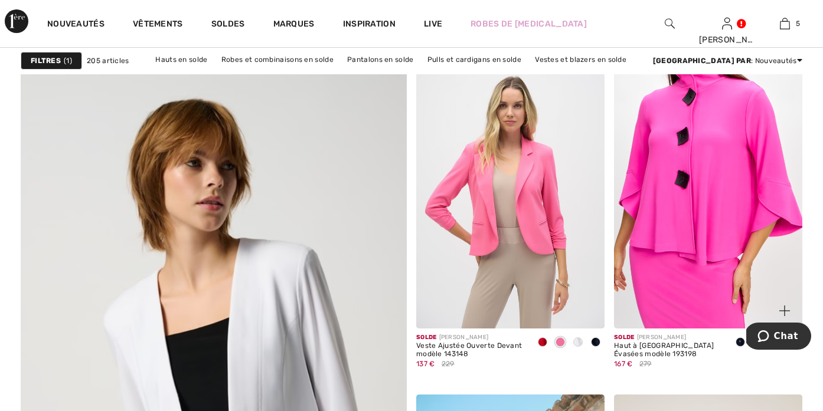
click at [692, 244] on img at bounding box center [708, 188] width 188 height 283
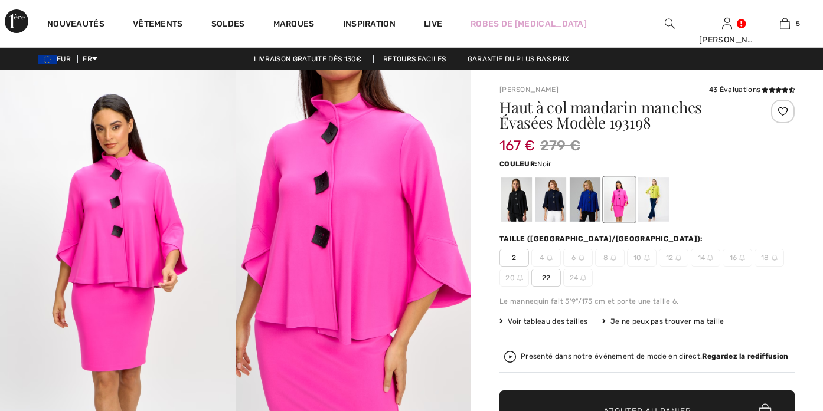
checkbox input "true"
click at [560, 204] on div at bounding box center [550, 200] width 31 height 44
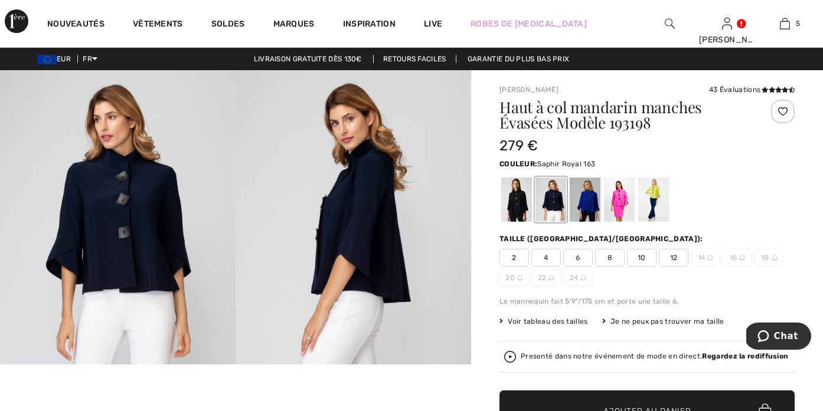
click at [587, 207] on div at bounding box center [584, 200] width 31 height 44
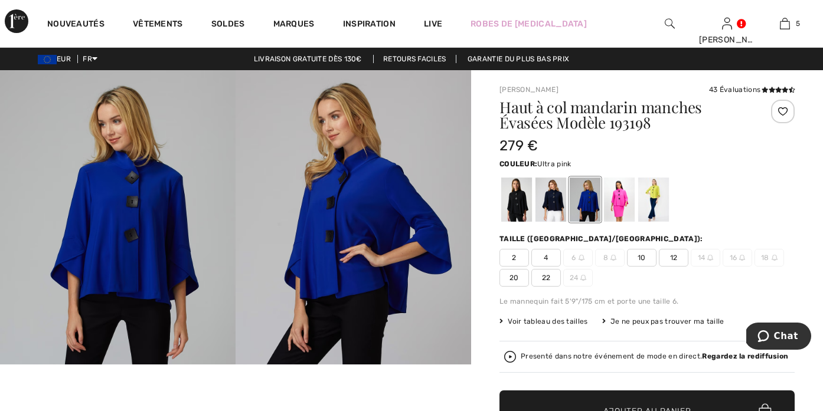
click at [625, 201] on div at bounding box center [619, 200] width 31 height 44
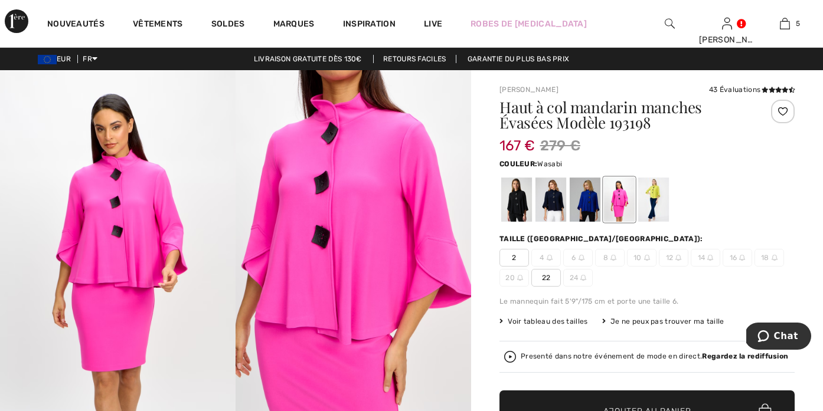
click at [647, 201] on div at bounding box center [653, 200] width 31 height 44
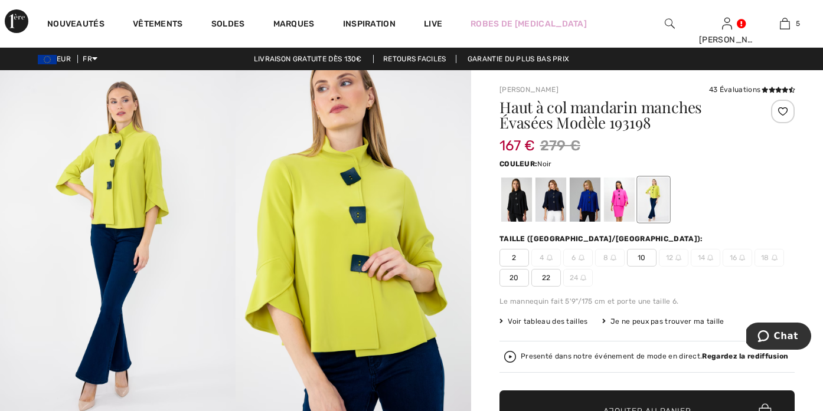
click at [509, 195] on div at bounding box center [516, 200] width 31 height 44
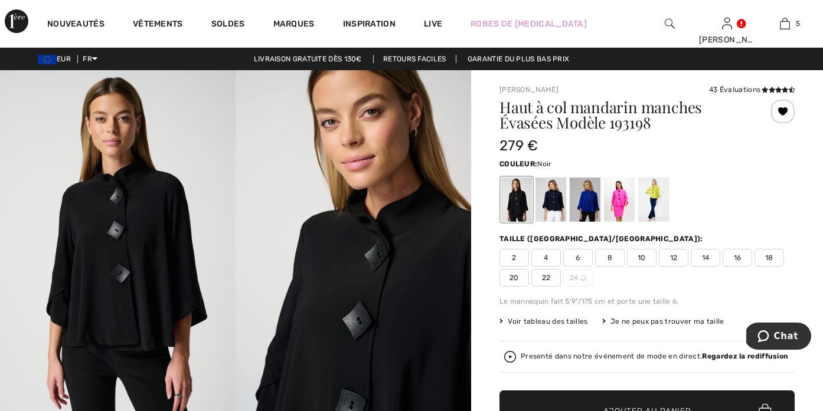
click at [744, 91] on div "43 Évaluations" at bounding box center [752, 89] width 86 height 11
click at [777, 88] on icon at bounding box center [778, 90] width 6 height 6
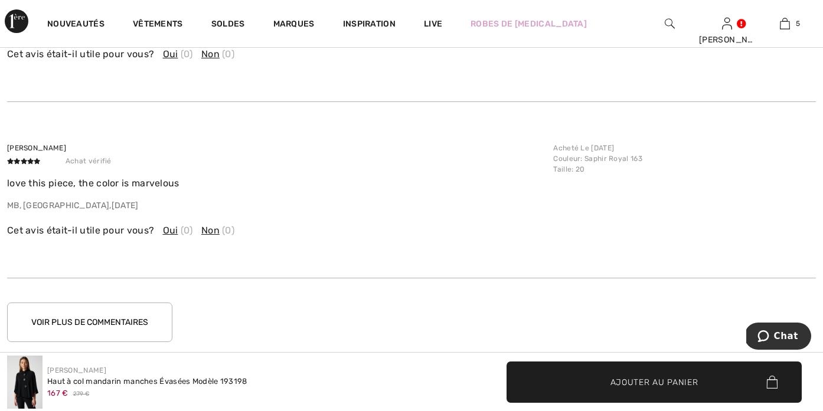
scroll to position [2592, 0]
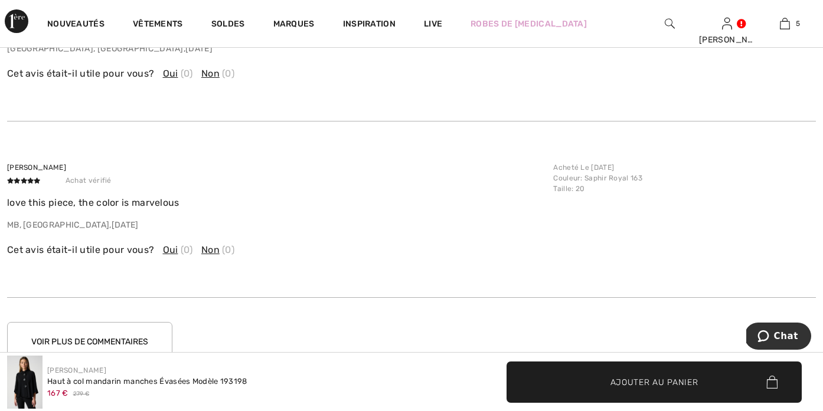
click at [92, 336] on button "Voir plus de commentaires" at bounding box center [89, 342] width 165 height 40
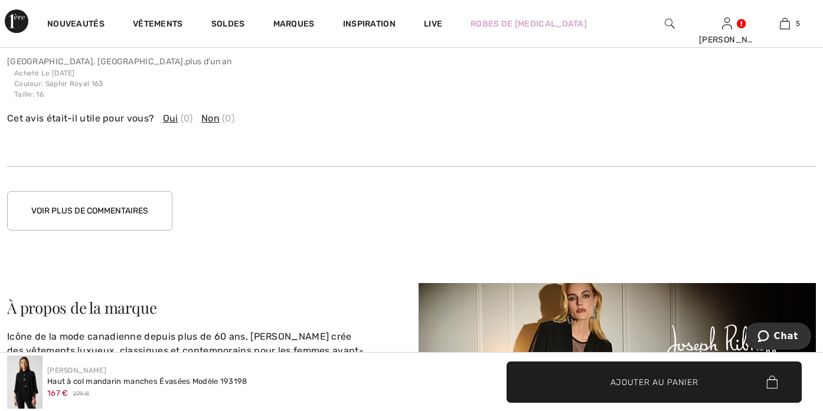
scroll to position [3405, 0]
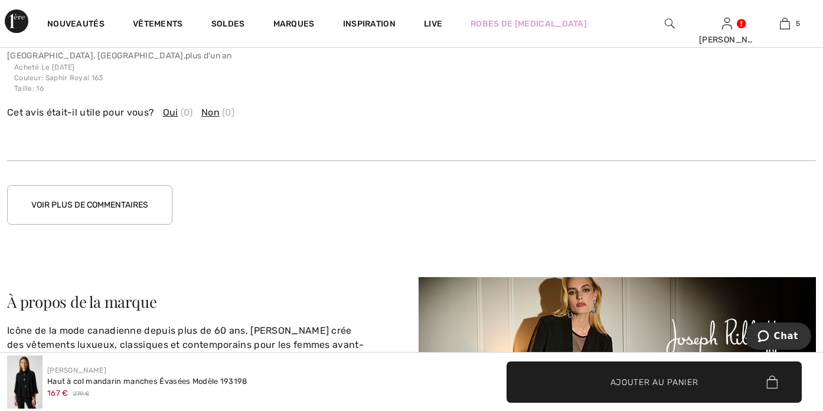
click at [90, 192] on button "Voir plus de commentaires" at bounding box center [89, 205] width 165 height 40
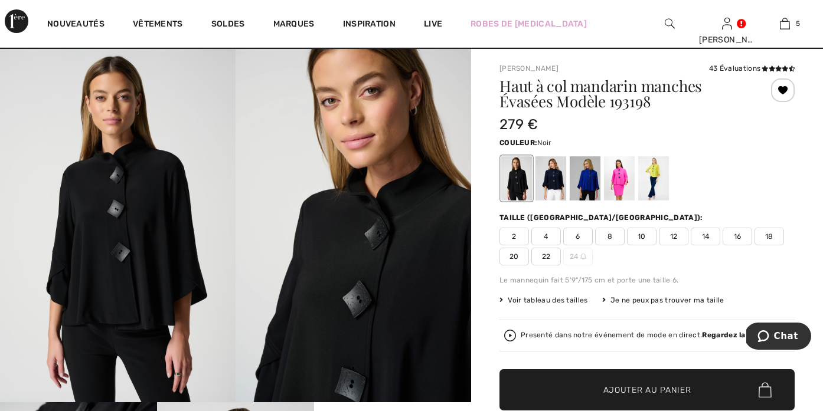
scroll to position [22, 0]
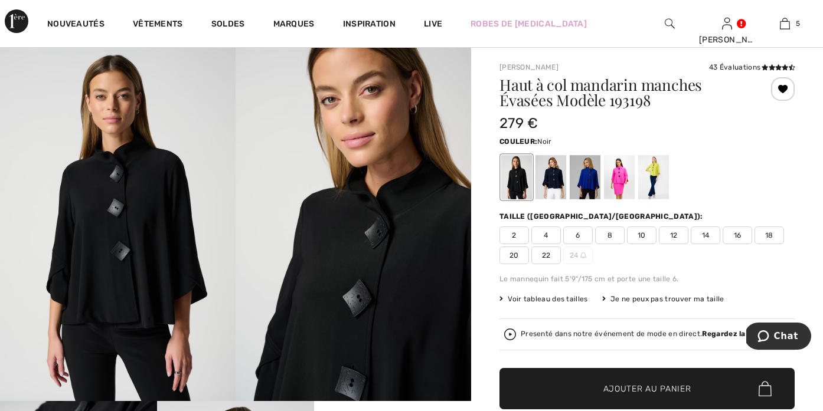
click at [124, 215] on img at bounding box center [117, 224] width 235 height 353
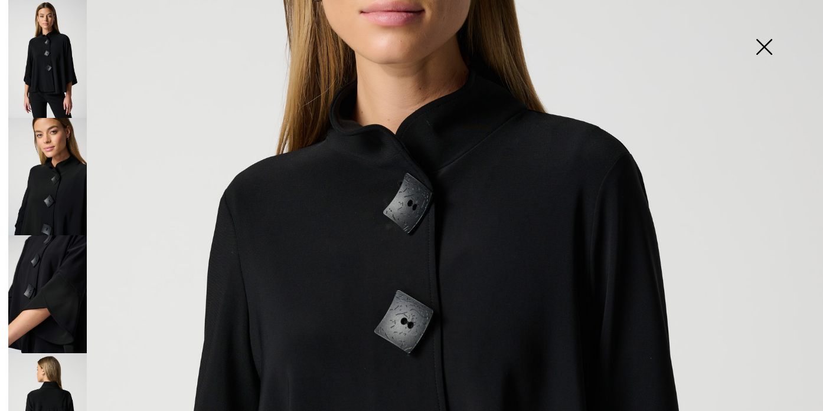
scroll to position [198, 0]
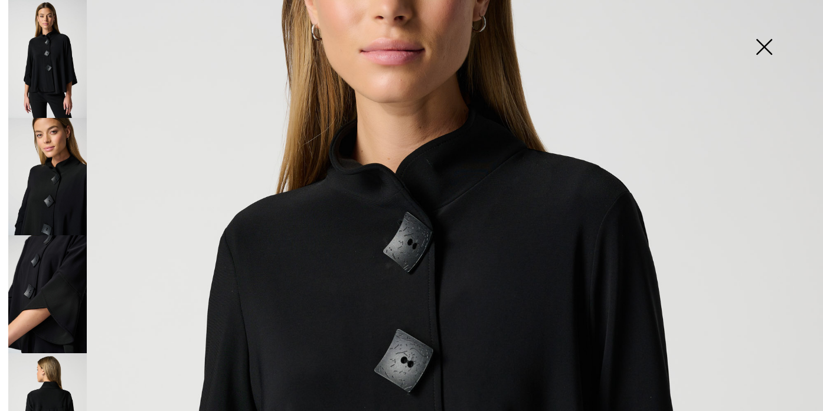
click at [58, 194] on img at bounding box center [47, 177] width 78 height 118
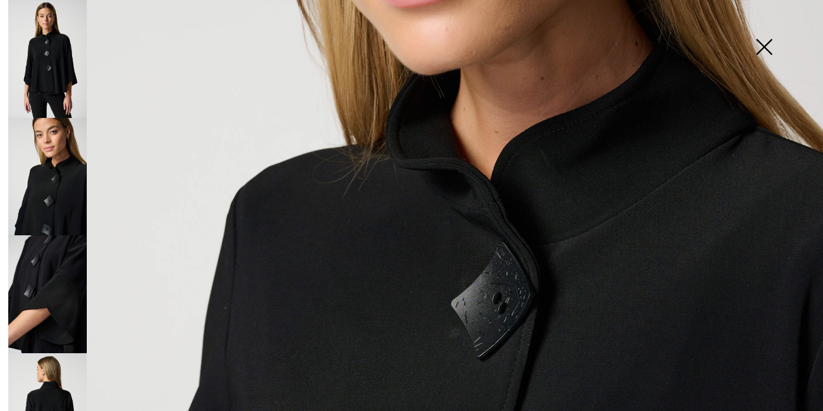
scroll to position [46, 0]
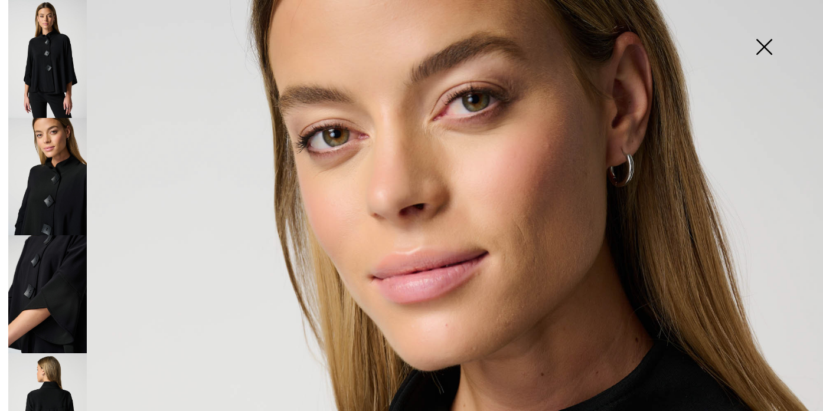
click at [55, 301] on img at bounding box center [47, 294] width 78 height 118
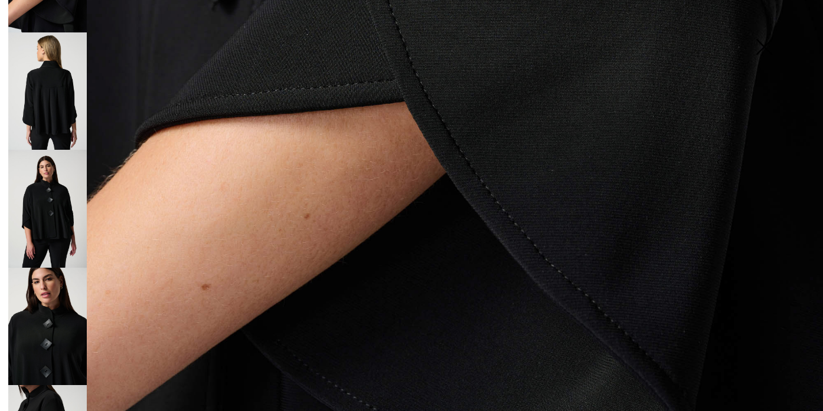
scroll to position [658, 0]
click at [66, 318] on img at bounding box center [47, 327] width 78 height 118
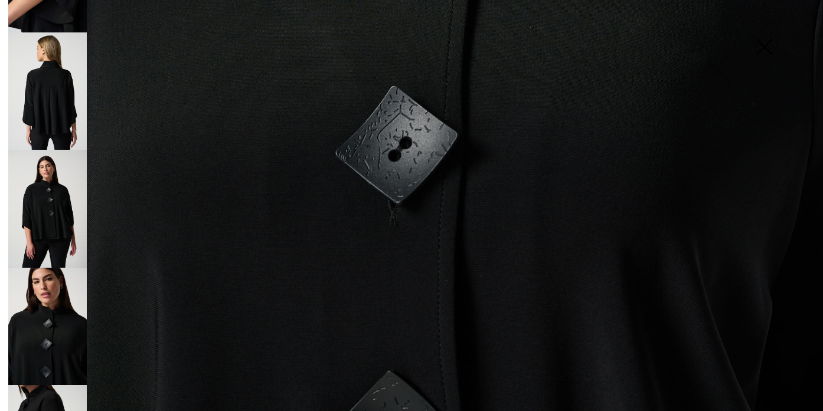
click at [37, 171] on img at bounding box center [47, 209] width 78 height 118
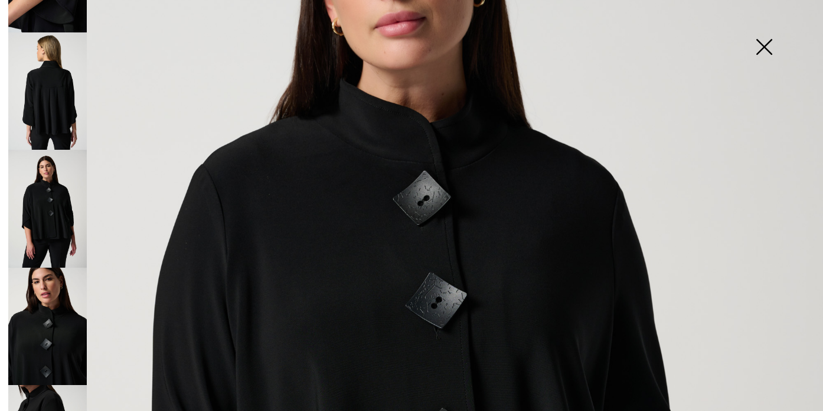
scroll to position [75, 0]
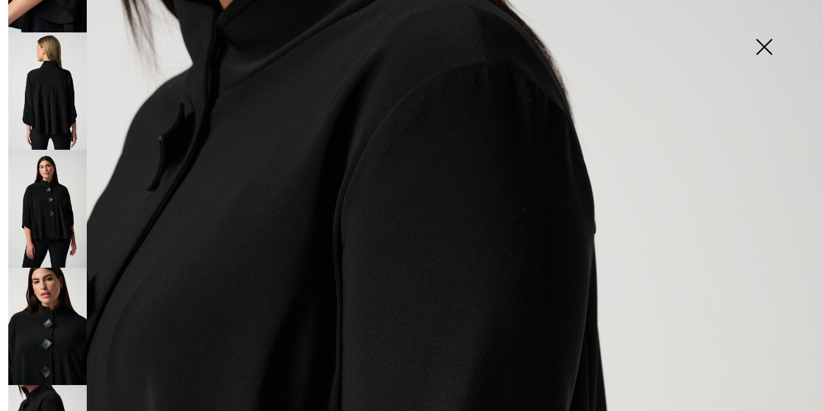
click at [756, 44] on img at bounding box center [763, 48] width 59 height 61
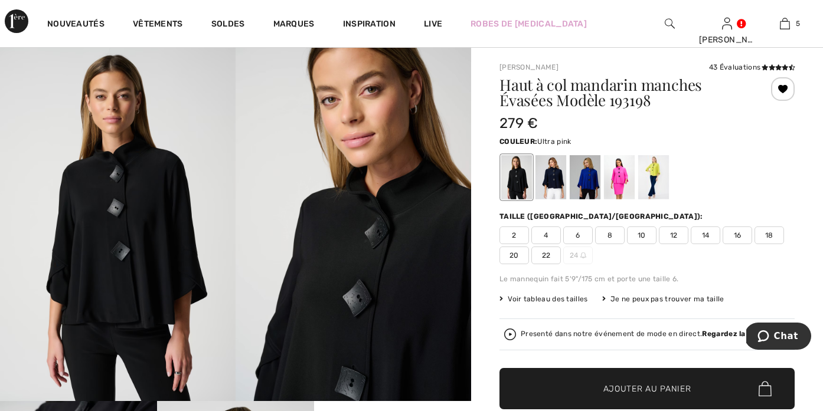
click at [634, 176] on div at bounding box center [619, 177] width 31 height 44
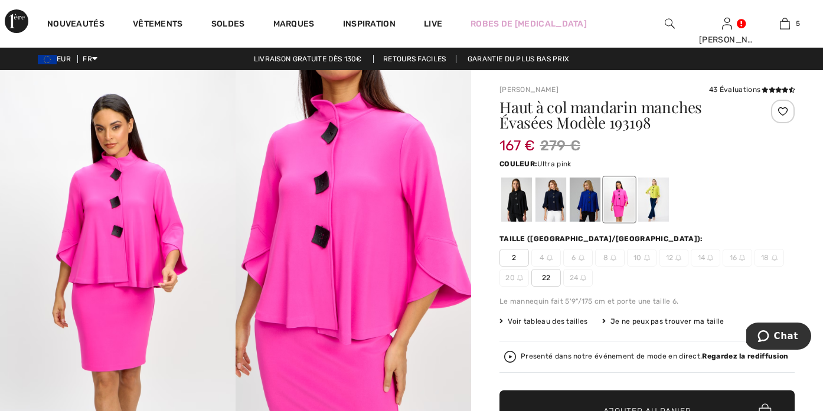
scroll to position [0, 0]
click at [518, 214] on div at bounding box center [516, 200] width 31 height 44
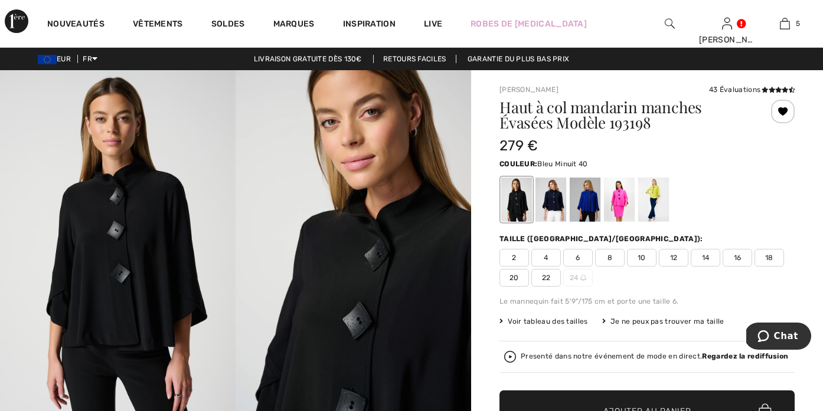
click at [552, 207] on div at bounding box center [550, 200] width 31 height 44
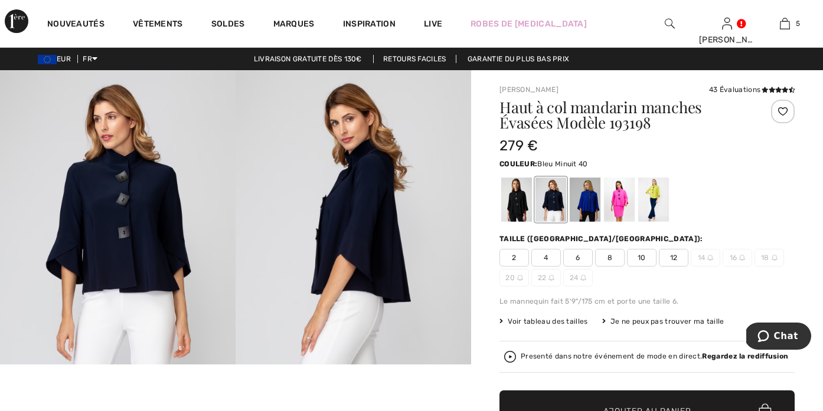
scroll to position [14, 0]
click at [585, 204] on div at bounding box center [584, 200] width 31 height 44
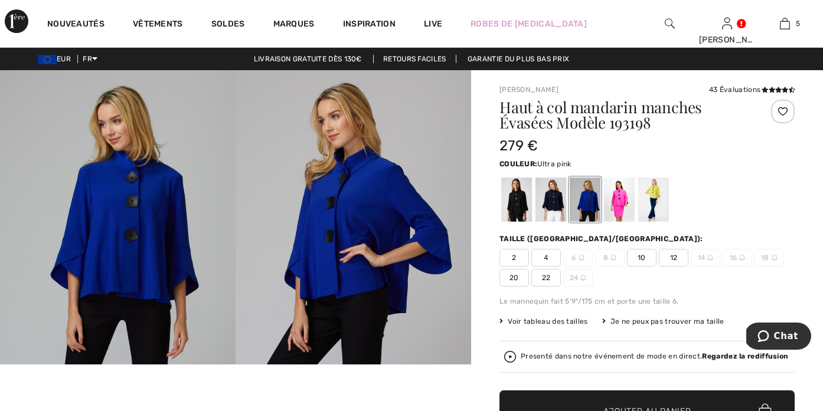
click at [617, 207] on div at bounding box center [619, 200] width 31 height 44
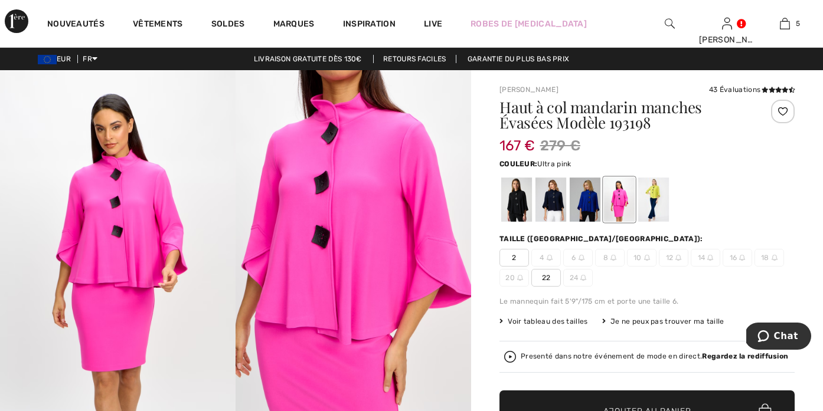
scroll to position [0, 0]
click at [653, 209] on div at bounding box center [653, 200] width 31 height 44
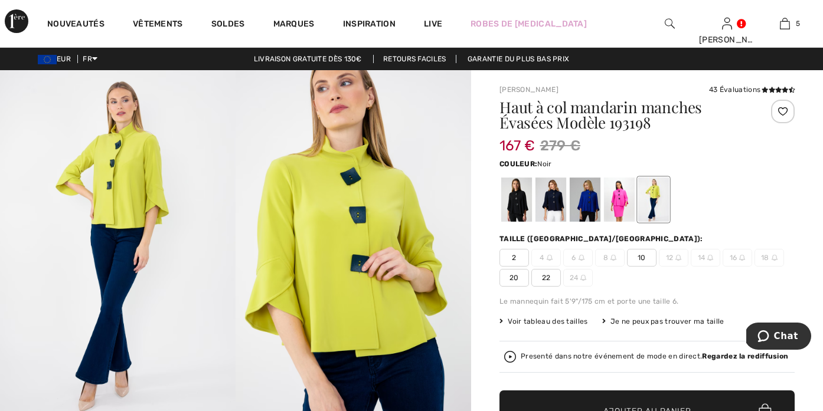
click at [502, 199] on div at bounding box center [516, 200] width 31 height 44
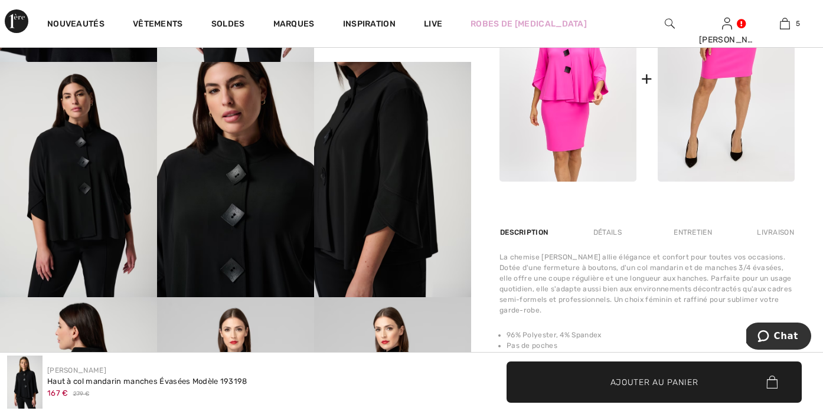
scroll to position [598, 0]
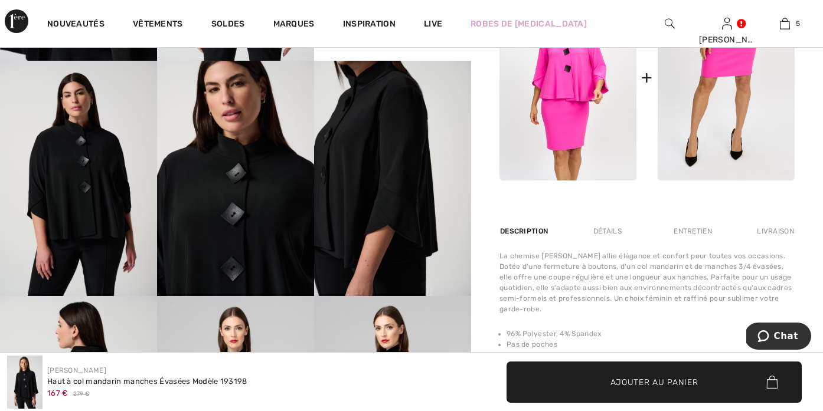
click at [712, 103] on img at bounding box center [725, 78] width 137 height 206
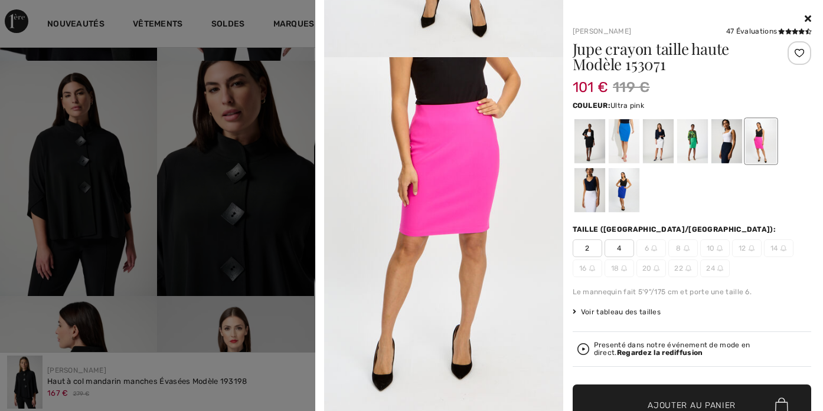
scroll to position [302, 0]
click at [582, 149] on div at bounding box center [589, 141] width 31 height 44
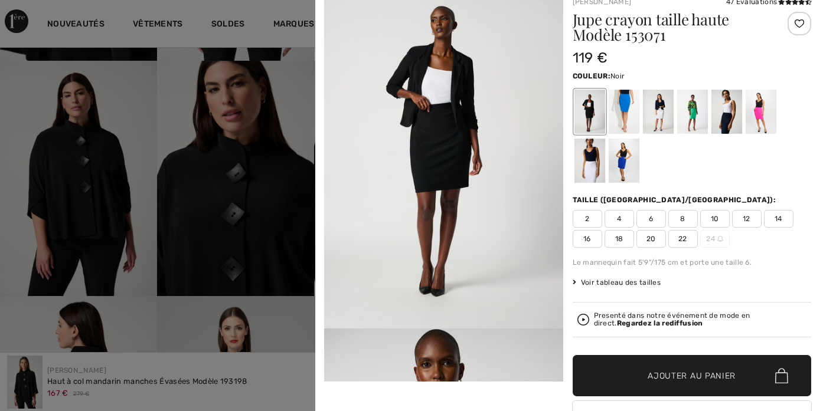
scroll to position [24, 0]
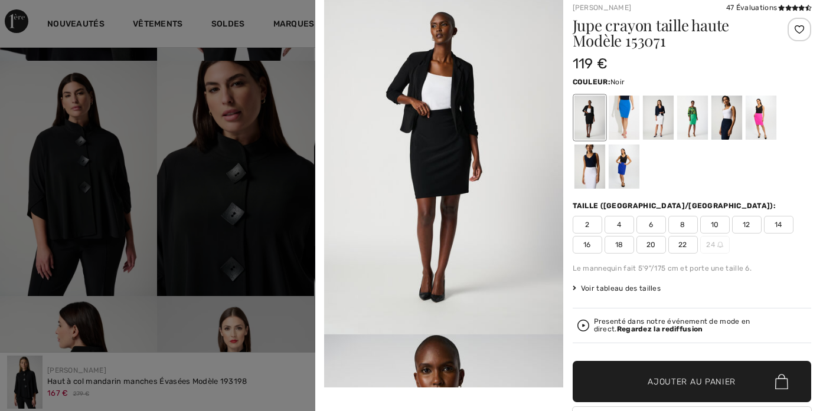
click at [621, 125] on div at bounding box center [623, 118] width 31 height 44
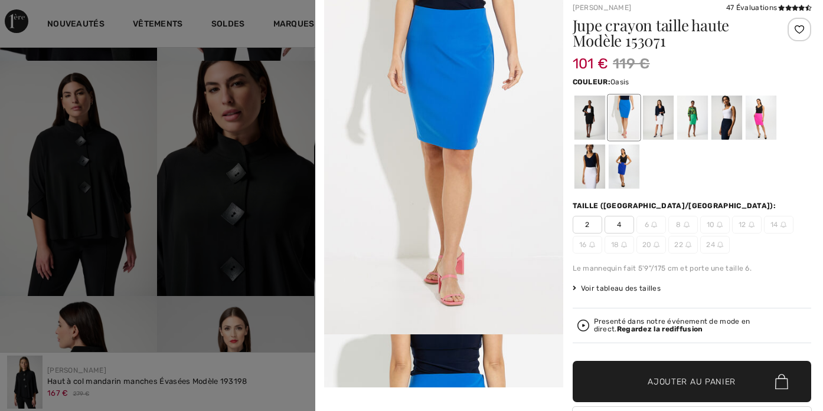
click at [662, 114] on div at bounding box center [657, 118] width 31 height 44
click at [728, 106] on div at bounding box center [725, 118] width 31 height 44
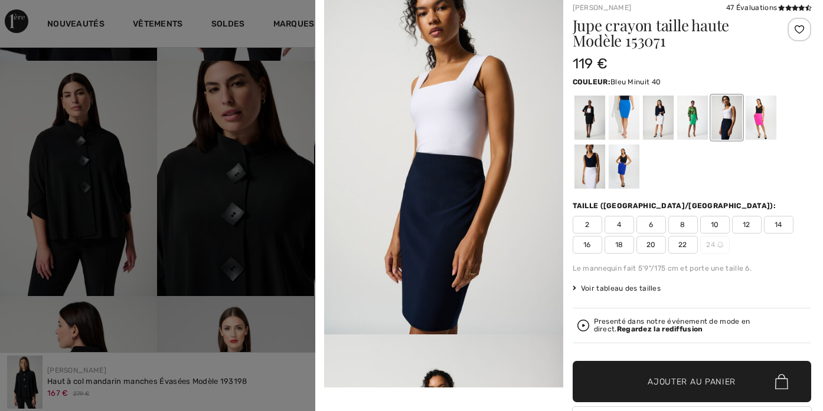
click at [754, 117] on div at bounding box center [760, 118] width 31 height 44
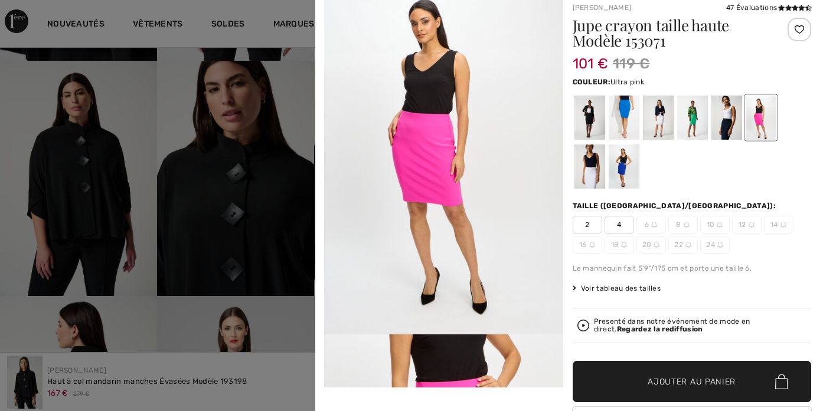
click at [594, 176] on div at bounding box center [589, 167] width 31 height 44
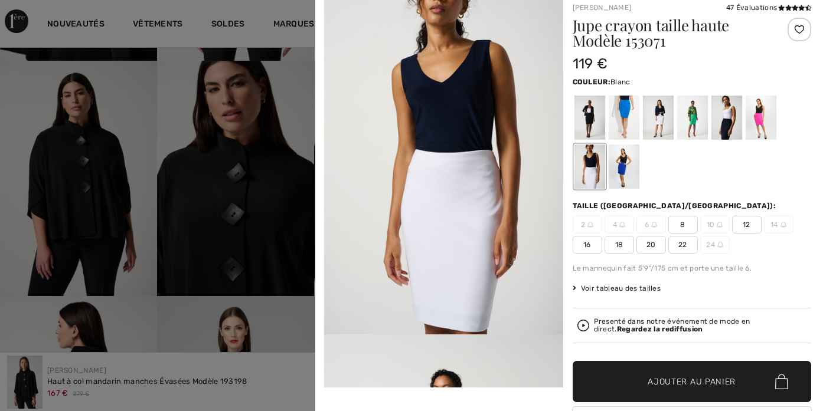
click at [622, 172] on div at bounding box center [623, 167] width 31 height 44
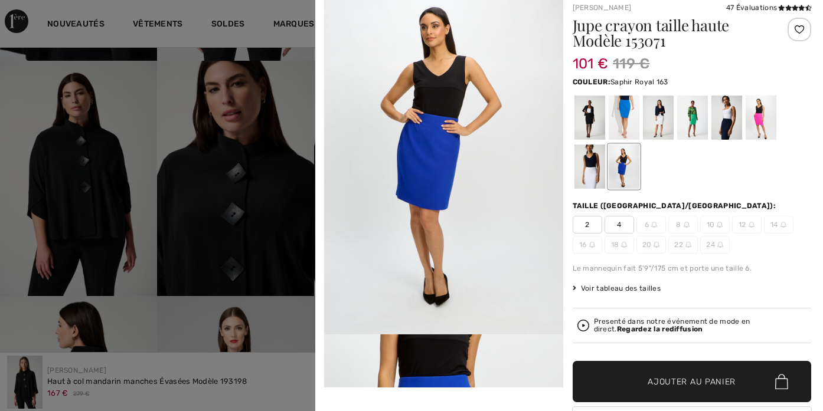
click at [588, 113] on div at bounding box center [589, 118] width 31 height 44
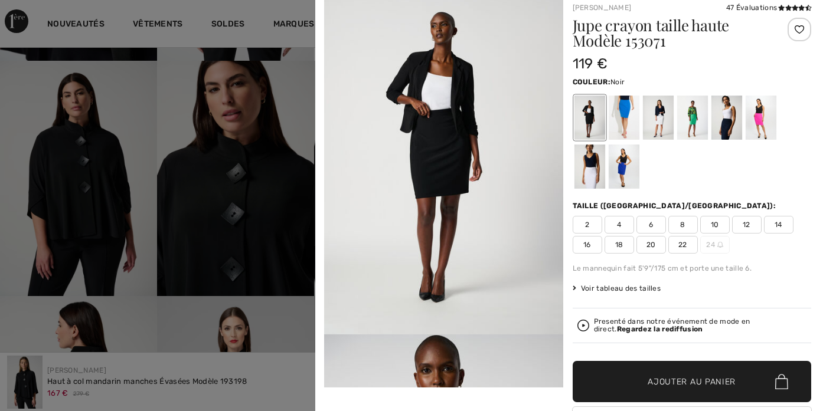
click at [780, 230] on span "14" at bounding box center [779, 225] width 30 height 18
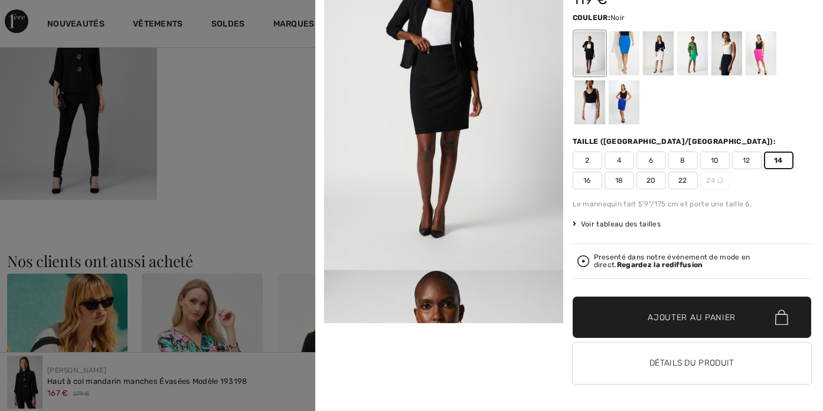
scroll to position [1373, 0]
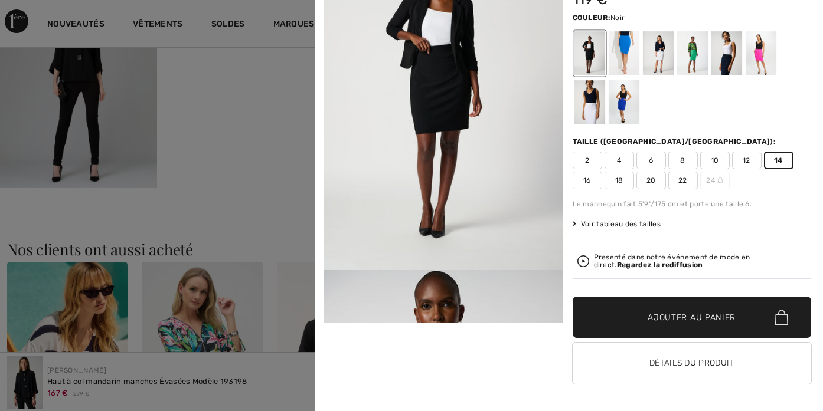
click at [673, 367] on button "Détails du produit" at bounding box center [691, 363] width 239 height 41
click at [679, 382] on button "Détails du produit" at bounding box center [691, 363] width 239 height 41
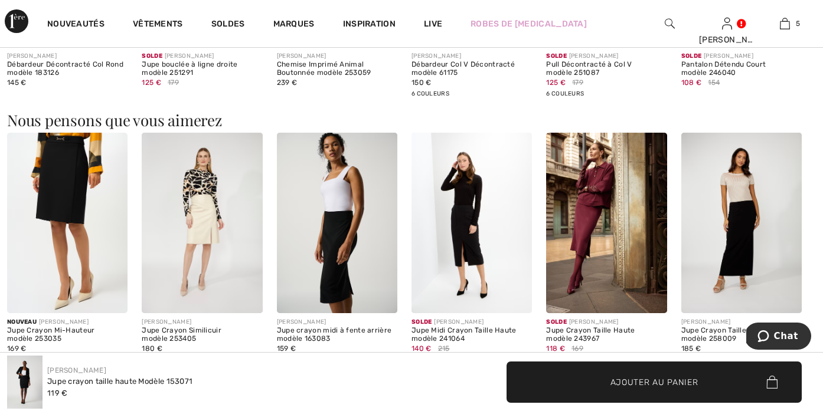
scroll to position [1338, 0]
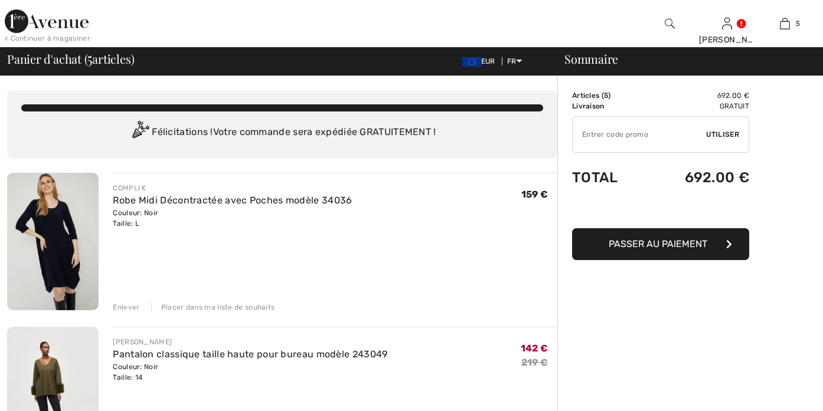
checkbox input "true"
click at [806, 17] on link "5" at bounding box center [784, 24] width 57 height 14
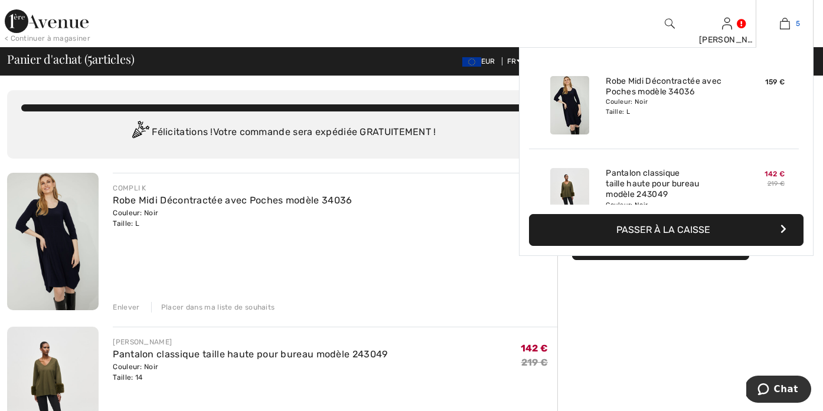
click at [806, 17] on link "5" at bounding box center [784, 24] width 57 height 14
